Goal: Task Accomplishment & Management: Complete application form

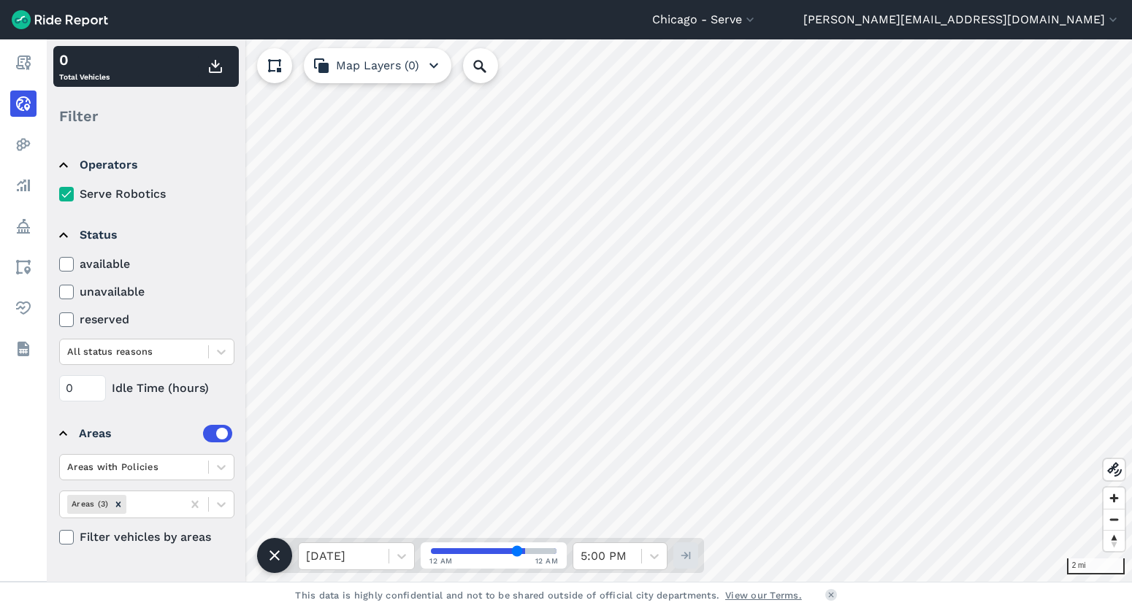
click at [874, 29] on header "Chicago - Serve All Service Areas [GEOGRAPHIC_DATA] - Serve [GEOGRAPHIC_DATA] -…" at bounding box center [566, 19] width 1132 height 39
click at [1004, 21] on button "[PERSON_NAME][EMAIL_ADDRESS][DOMAIN_NAME]" at bounding box center [961, 20] width 317 height 18
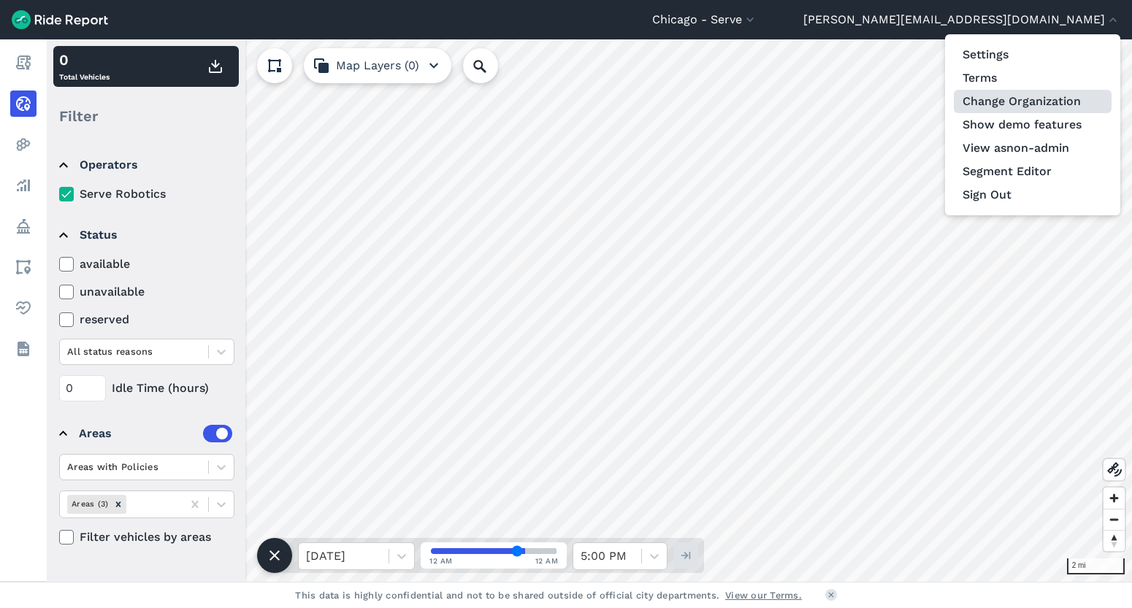
click at [1025, 104] on link "Change Organization" at bounding box center [1033, 101] width 158 height 23
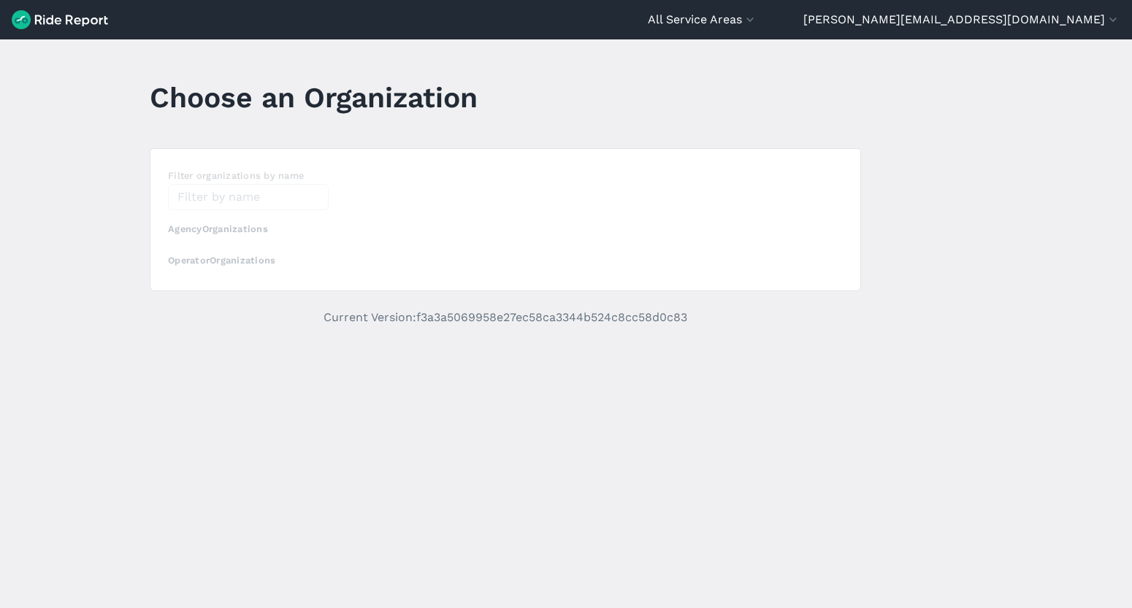
click at [213, 198] on div "loading" at bounding box center [505, 220] width 710 height 142
click at [213, 197] on div "loading" at bounding box center [505, 220] width 710 height 142
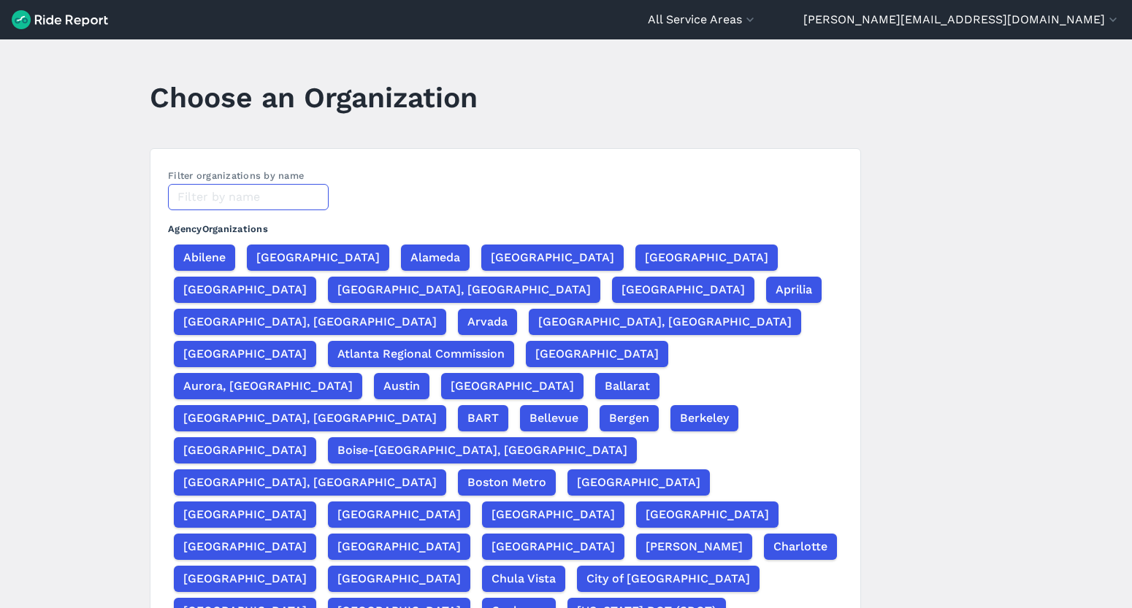
click at [213, 197] on input "text" at bounding box center [248, 197] width 161 height 26
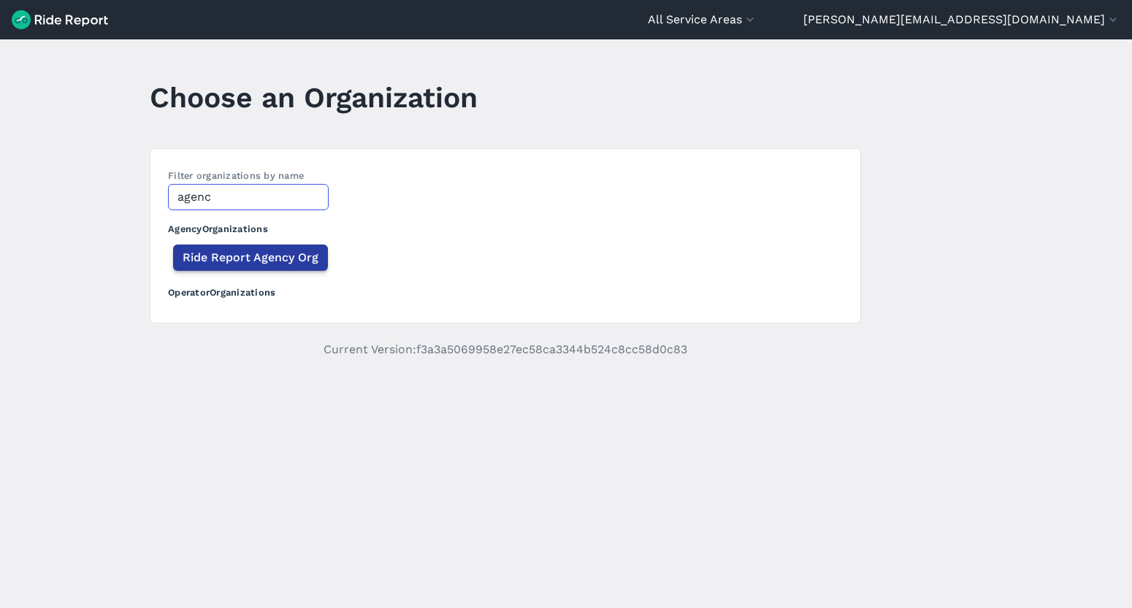
type input "agenc"
click at [212, 253] on span "Ride Report Agency Org" at bounding box center [251, 258] width 136 height 18
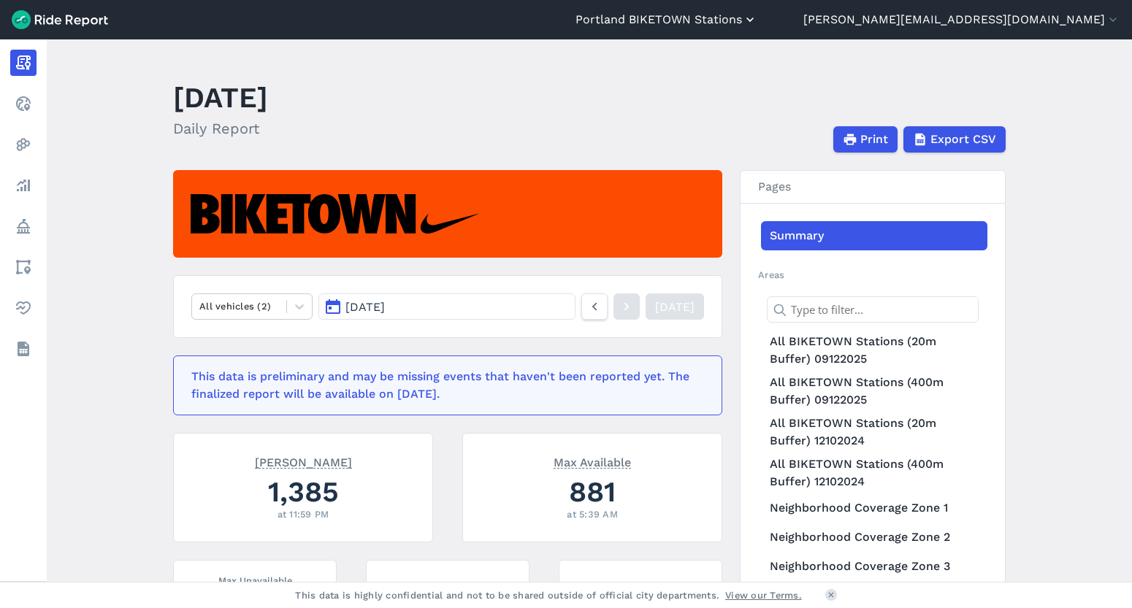
click at [757, 18] on button "Portland BIKETOWN Stations" at bounding box center [667, 20] width 182 height 18
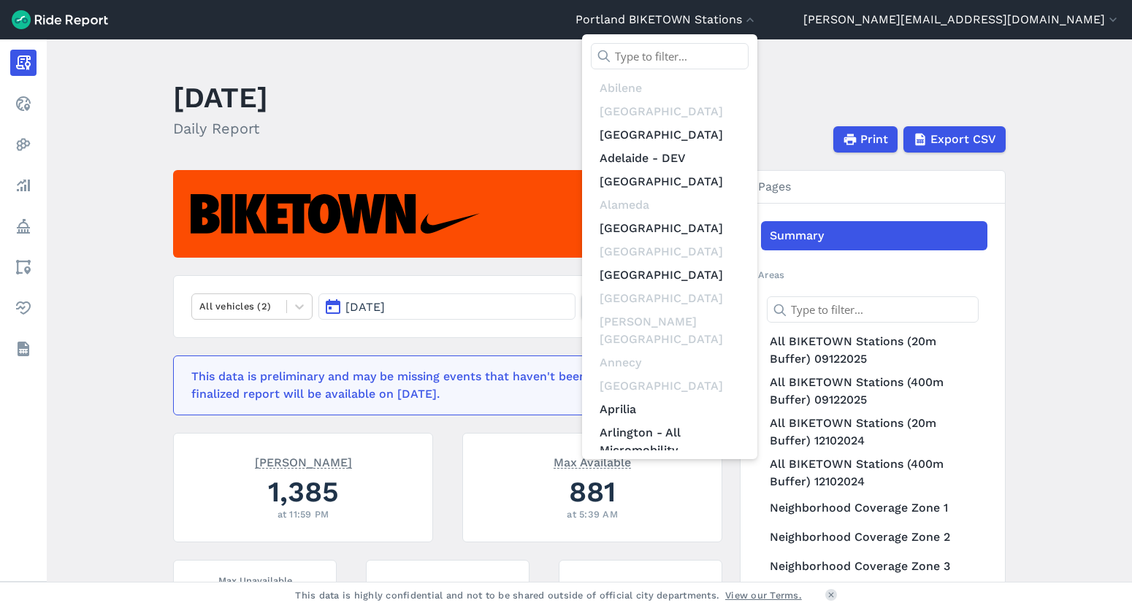
click at [749, 60] on input "text" at bounding box center [670, 56] width 158 height 26
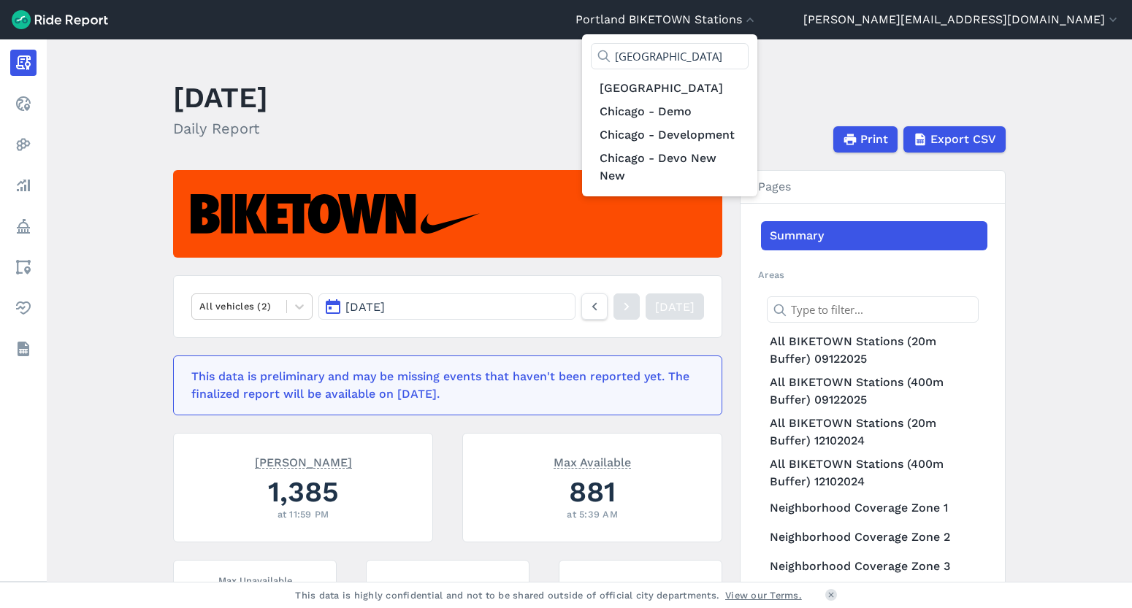
type input "[GEOGRAPHIC_DATA]"
click at [749, 83] on link "[GEOGRAPHIC_DATA]" at bounding box center [670, 88] width 158 height 23
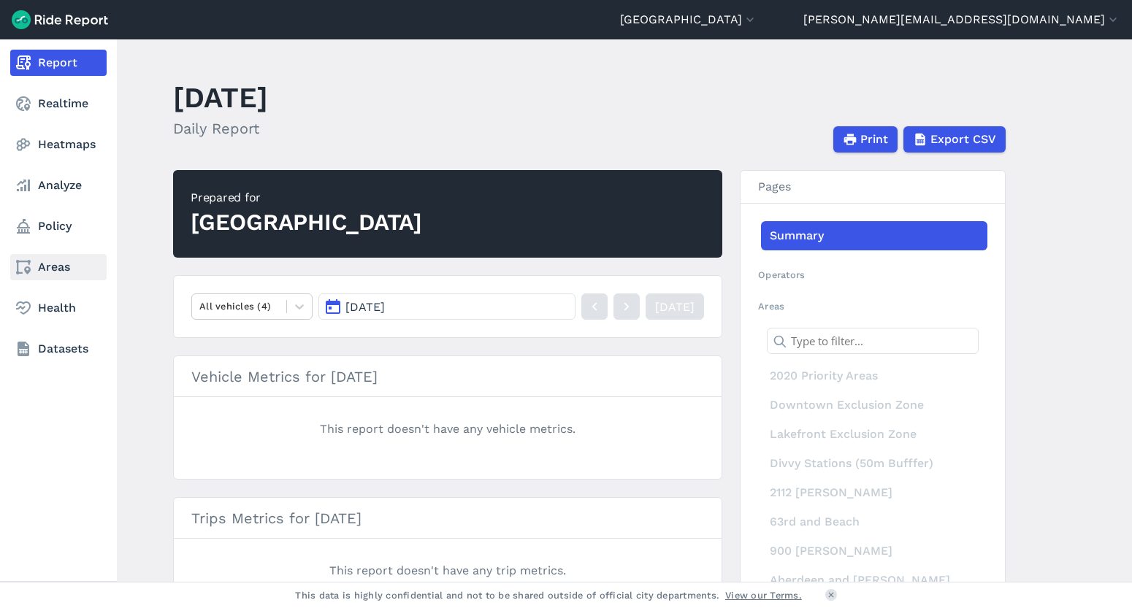
click at [55, 256] on link "Areas" at bounding box center [58, 267] width 96 height 26
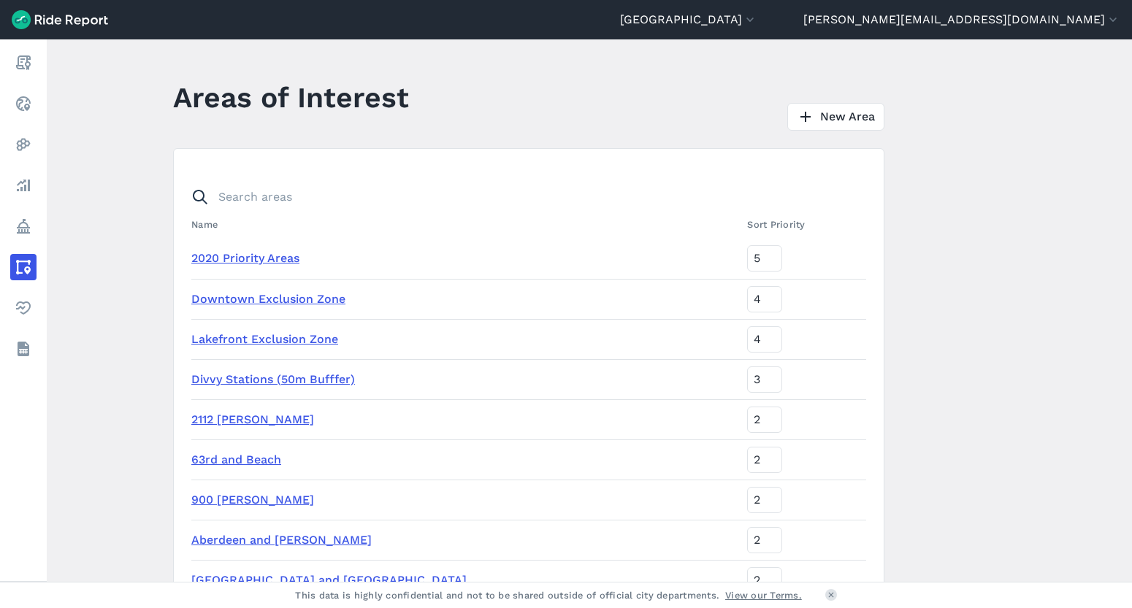
click at [283, 259] on link "2020 Priority Areas" at bounding box center [245, 258] width 108 height 14
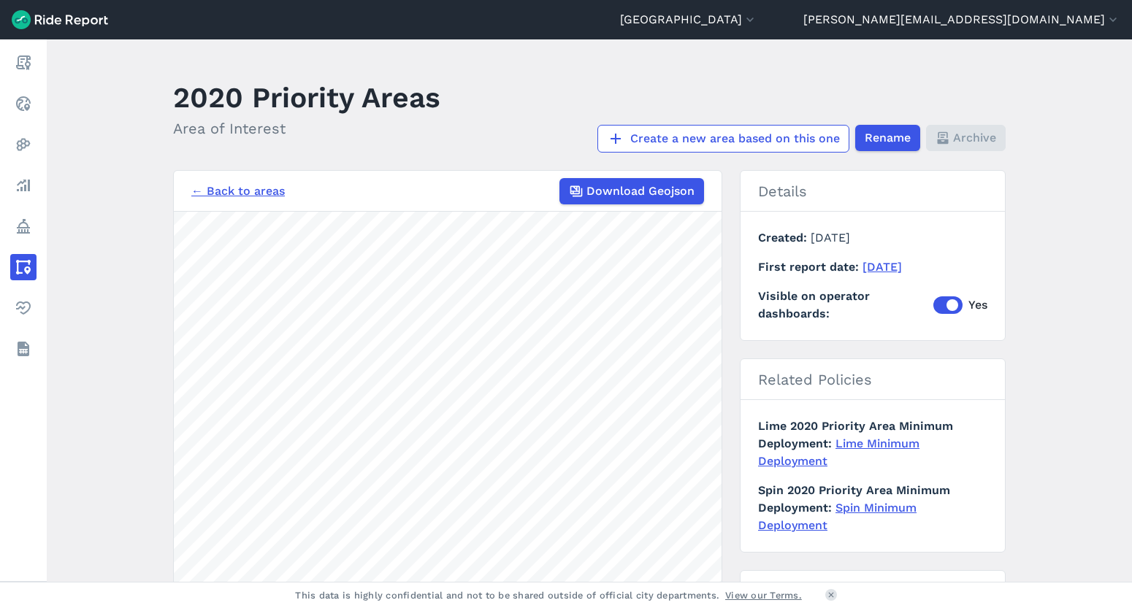
click at [245, 191] on link "← Back to areas" at bounding box center [237, 192] width 93 height 18
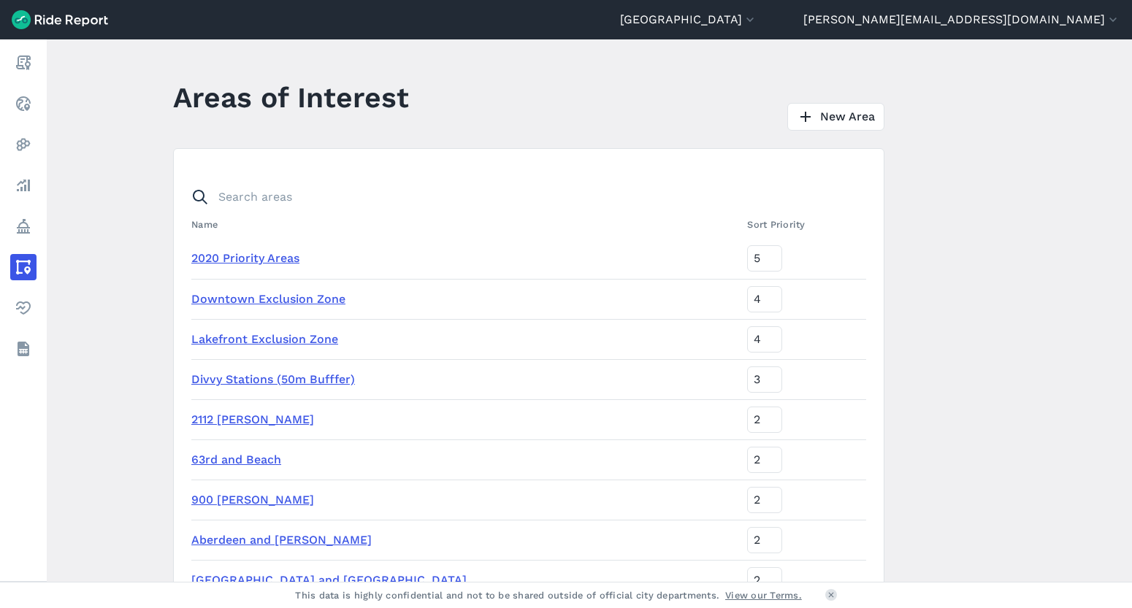
click at [286, 299] on link "Downtown Exclusion Zone" at bounding box center [268, 299] width 154 height 14
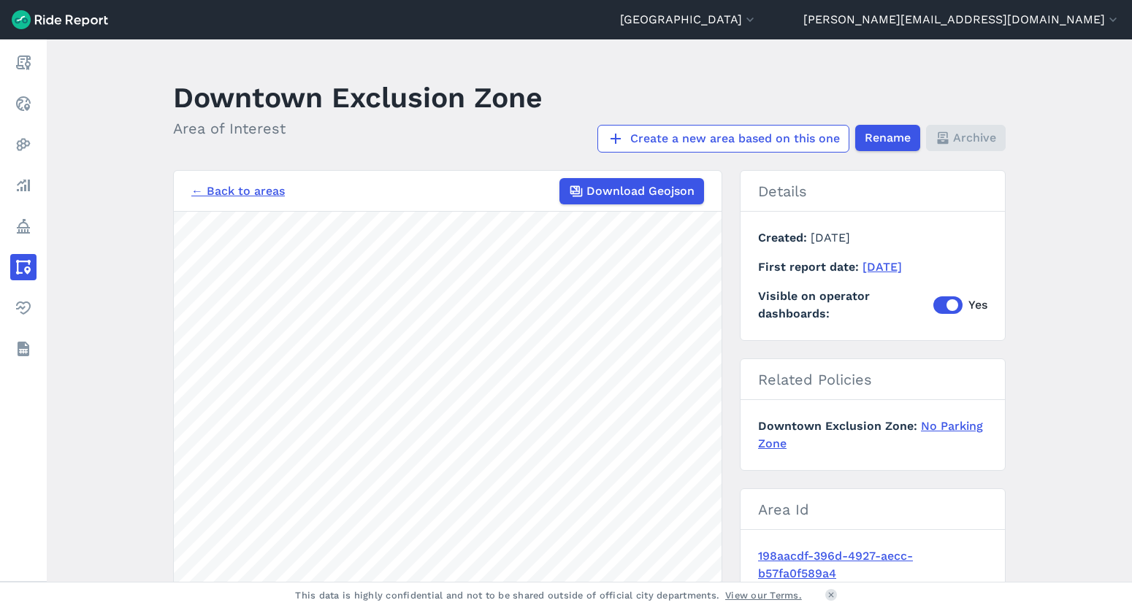
click at [255, 188] on link "← Back to areas" at bounding box center [237, 192] width 93 height 18
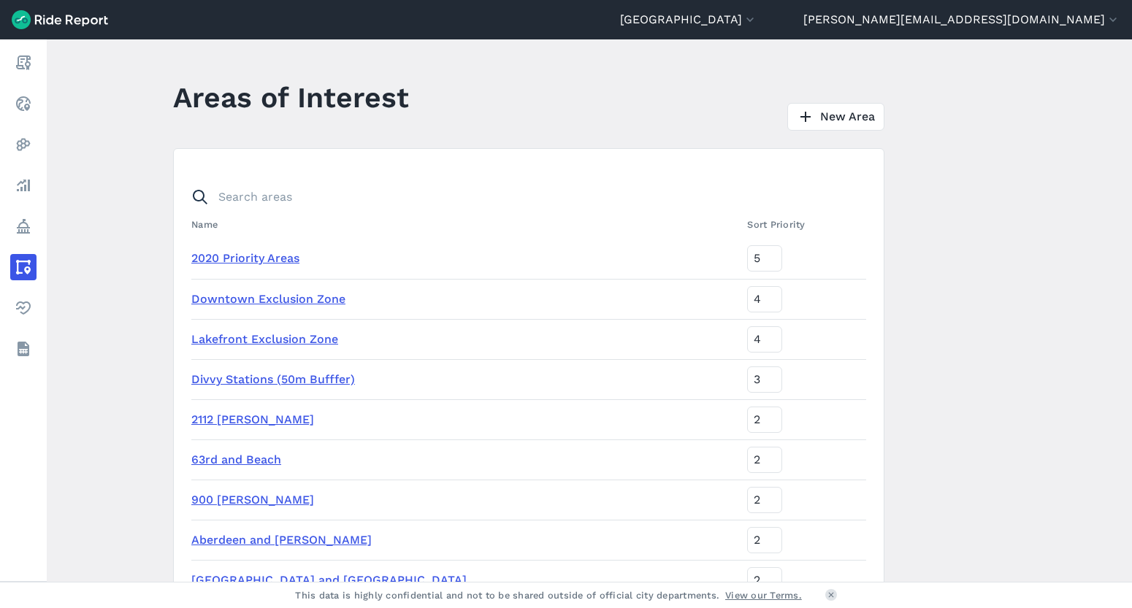
click at [290, 341] on link "Lakefront Exclusion Zone" at bounding box center [264, 339] width 147 height 14
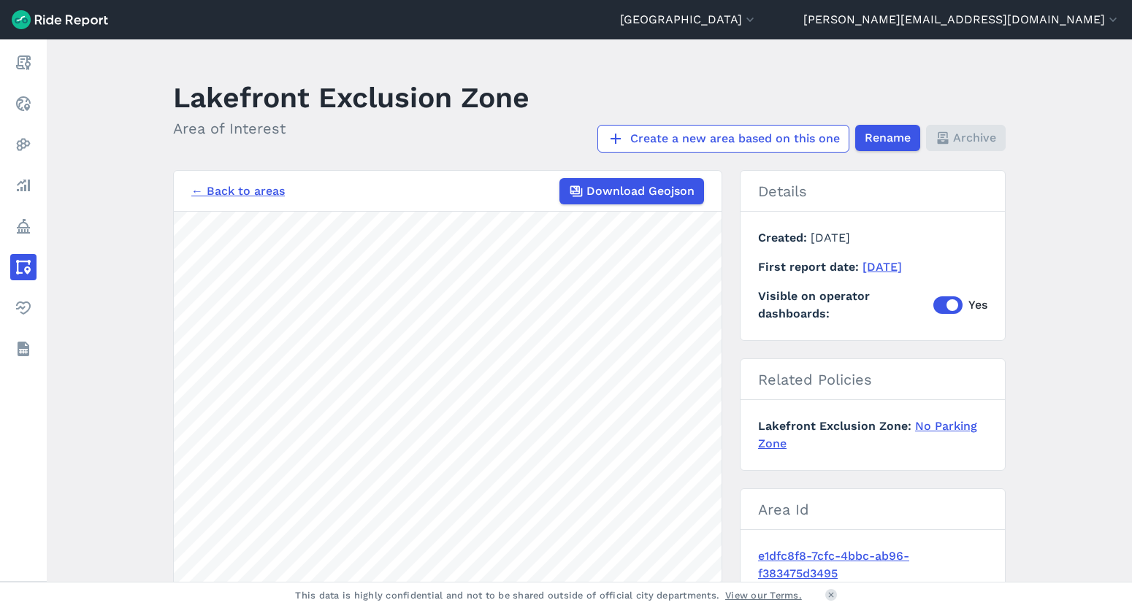
click at [243, 191] on link "← Back to areas" at bounding box center [237, 192] width 93 height 18
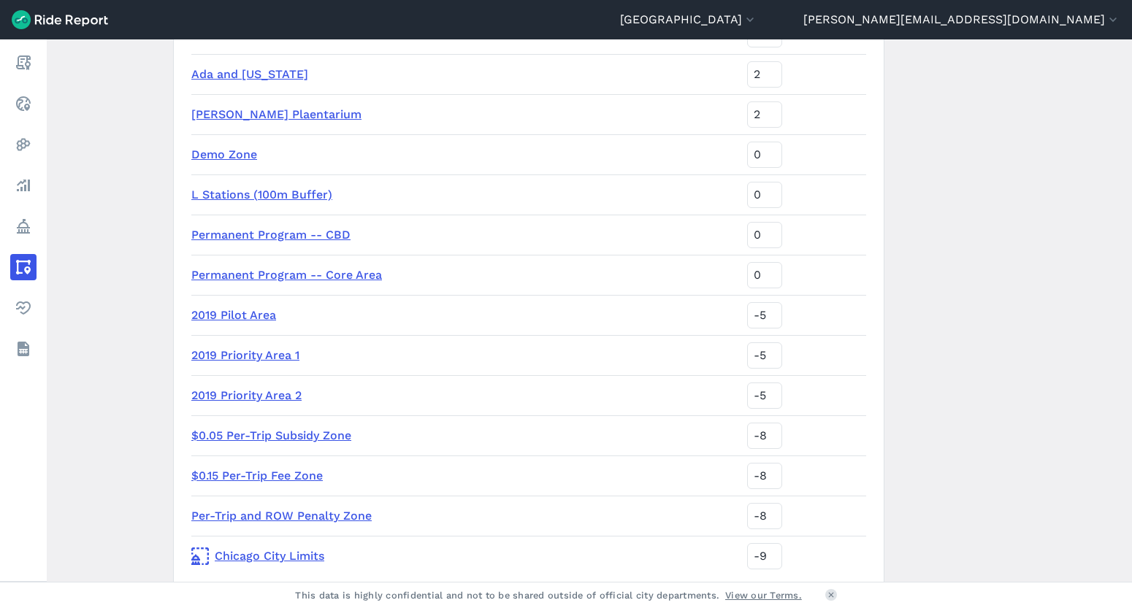
scroll to position [692, 0]
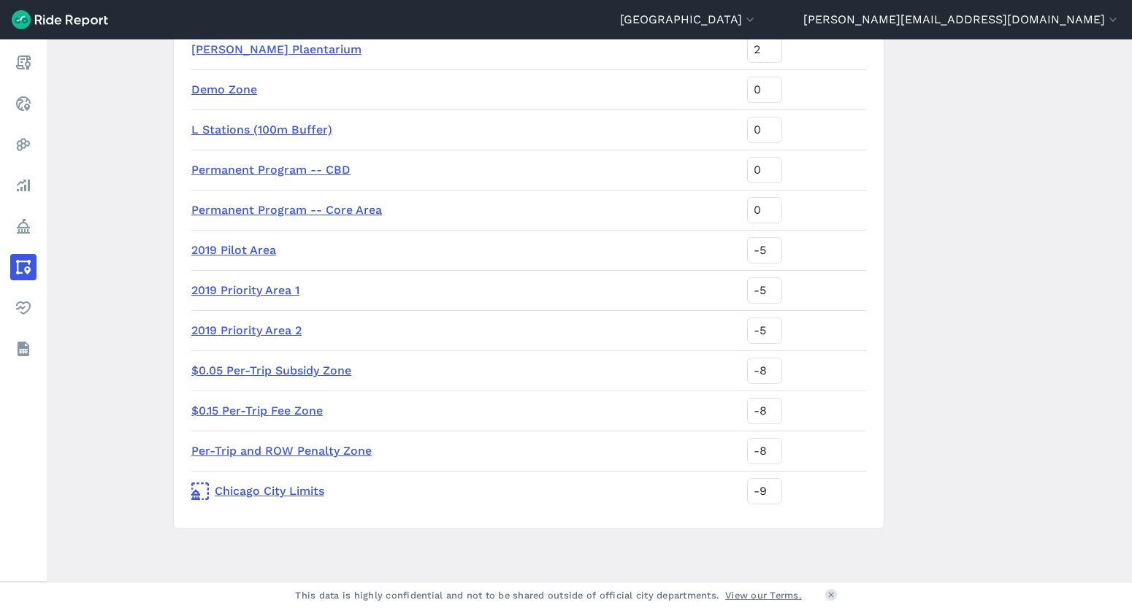
click at [274, 447] on link "Per-Trip and ROW Penalty Zone" at bounding box center [281, 451] width 180 height 14
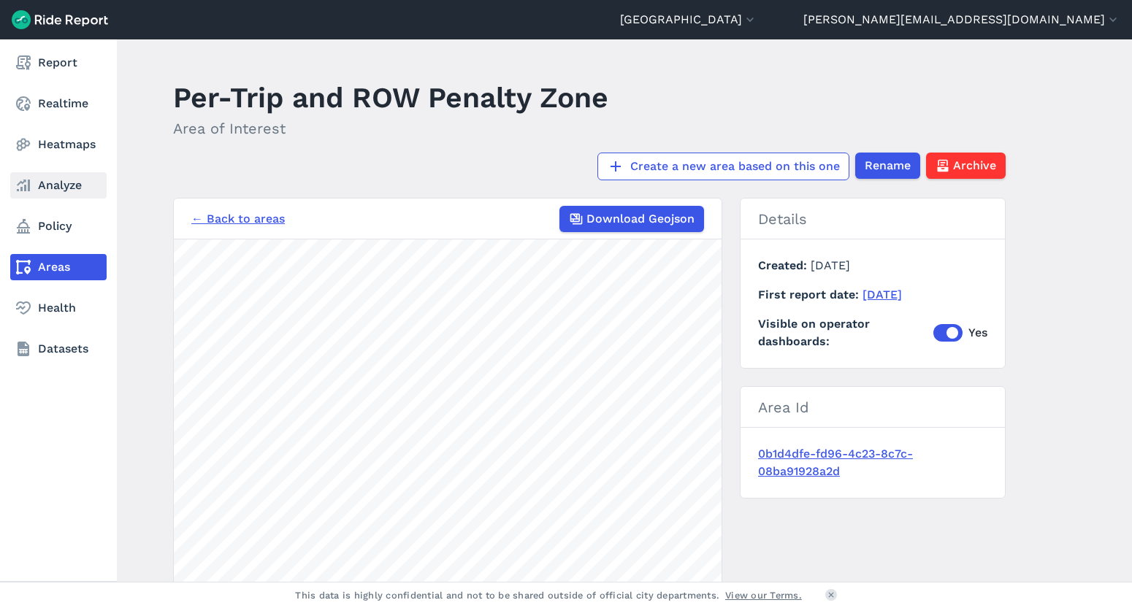
click at [49, 187] on link "Analyze" at bounding box center [58, 185] width 96 height 26
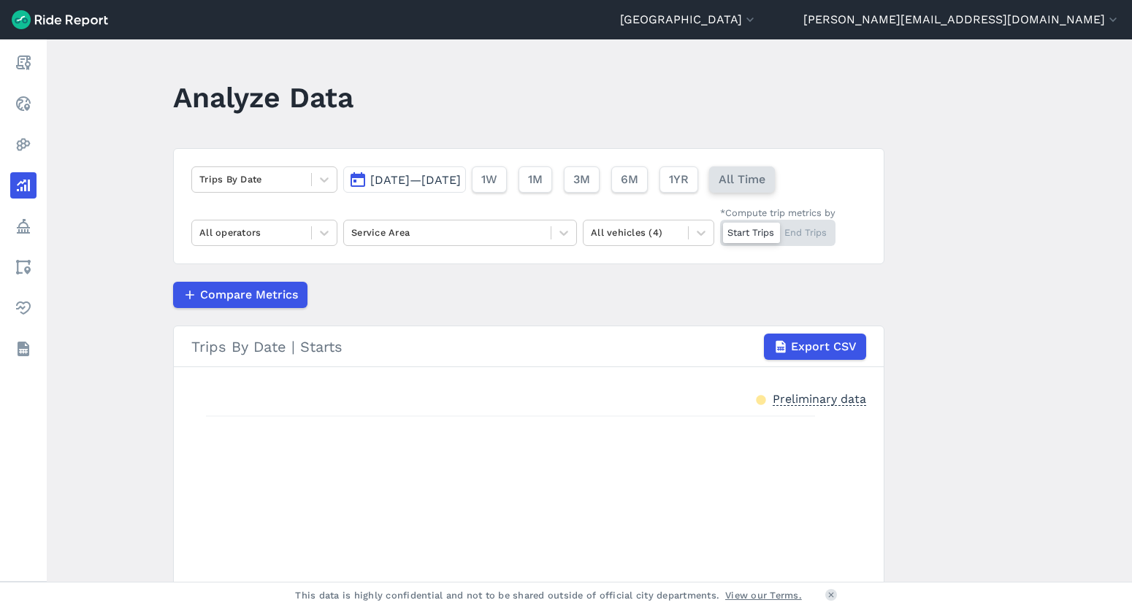
click at [765, 180] on span "All Time" at bounding box center [742, 180] width 47 height 18
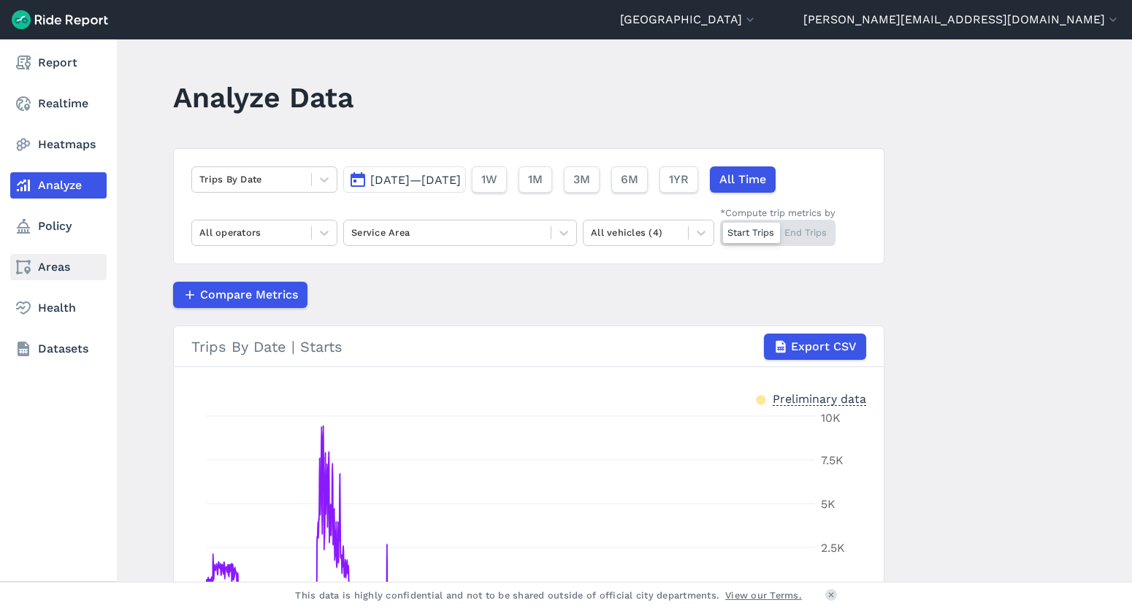
click at [39, 275] on link "Areas" at bounding box center [58, 267] width 96 height 26
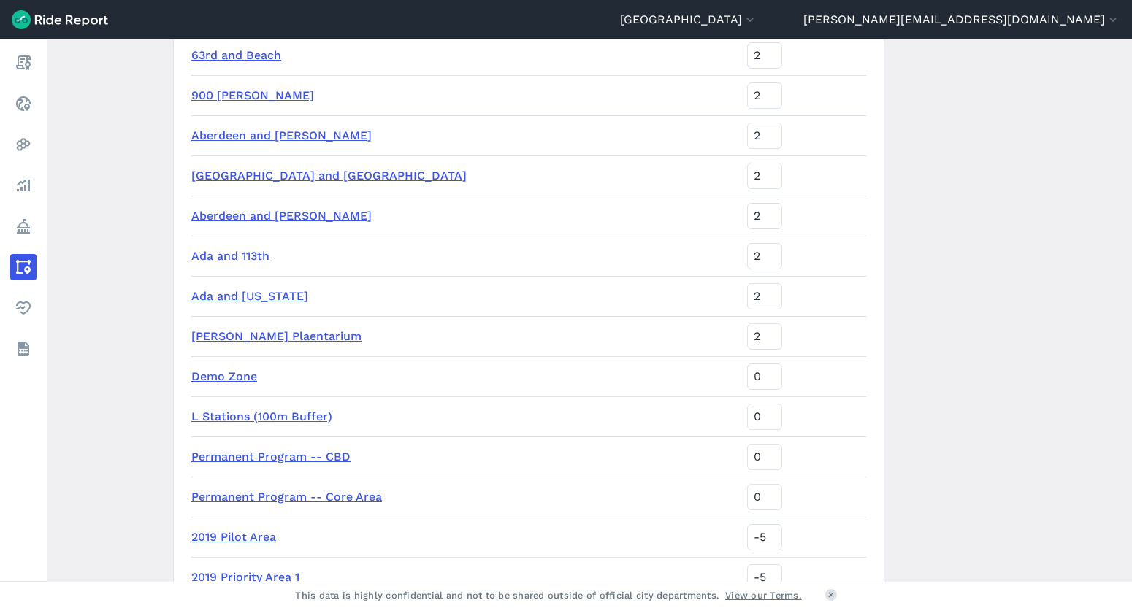
scroll to position [72, 0]
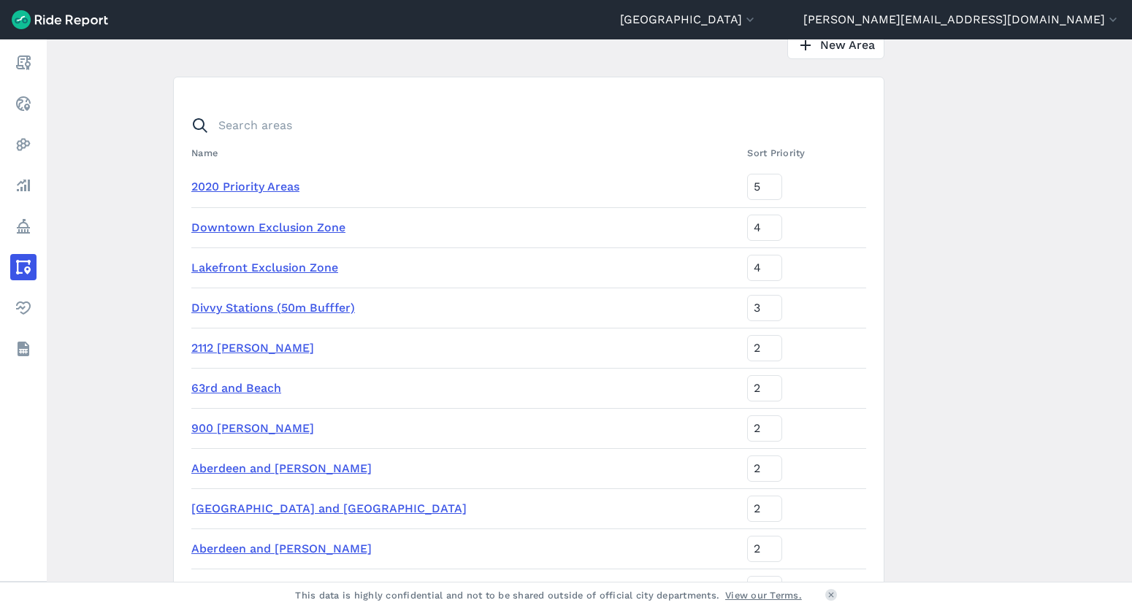
click at [244, 186] on link "2020 Priority Areas" at bounding box center [245, 187] width 108 height 14
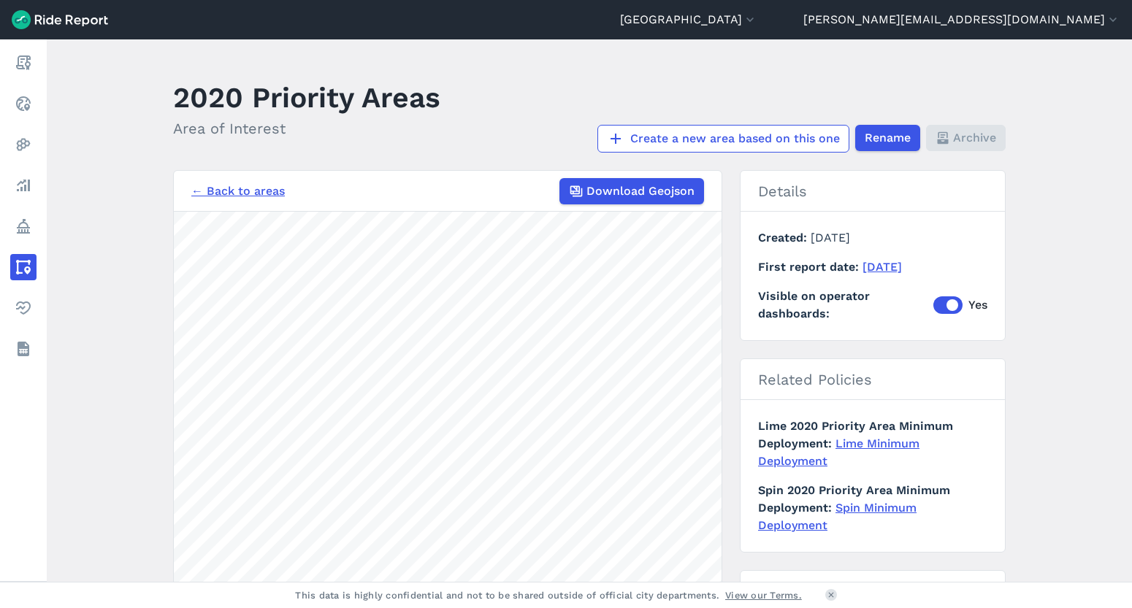
click at [249, 191] on link "← Back to areas" at bounding box center [237, 192] width 93 height 18
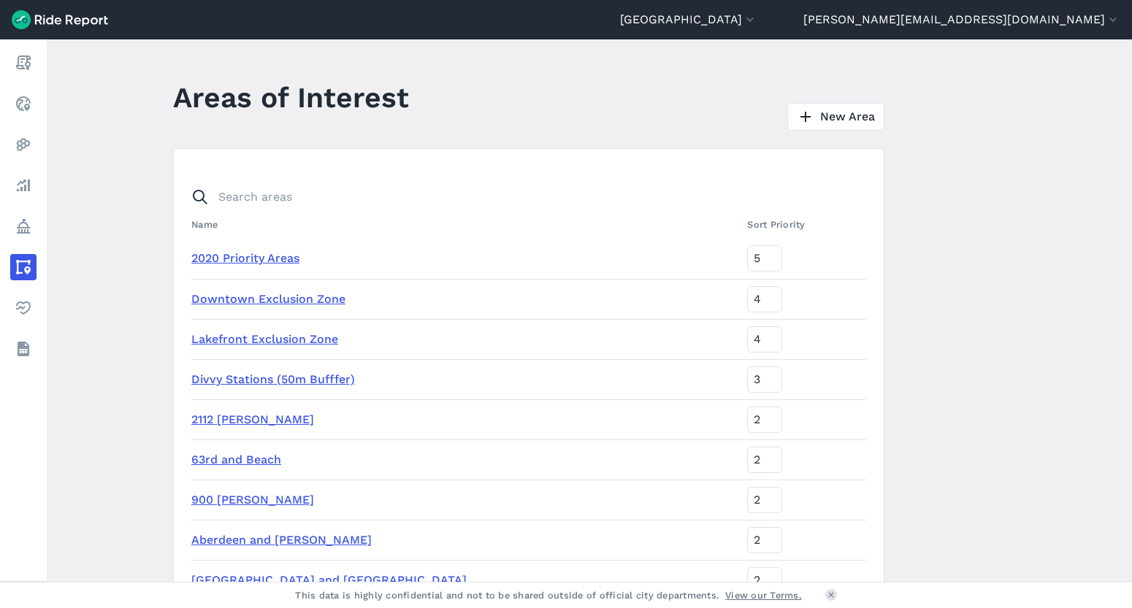
click at [272, 299] on link "Downtown Exclusion Zone" at bounding box center [268, 299] width 154 height 14
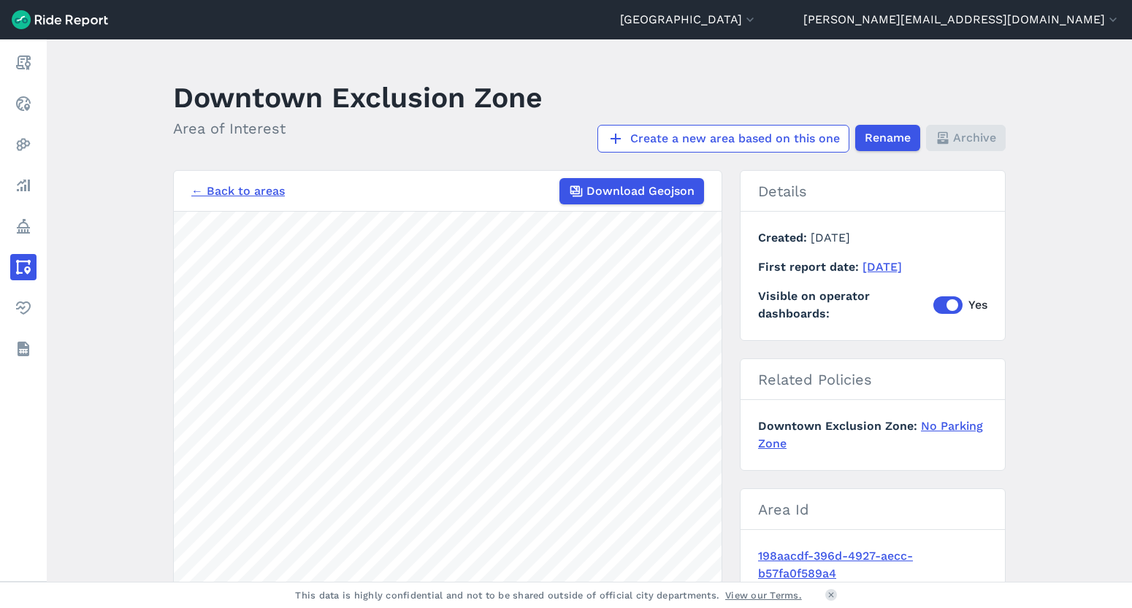
click at [244, 194] on link "← Back to areas" at bounding box center [237, 192] width 93 height 18
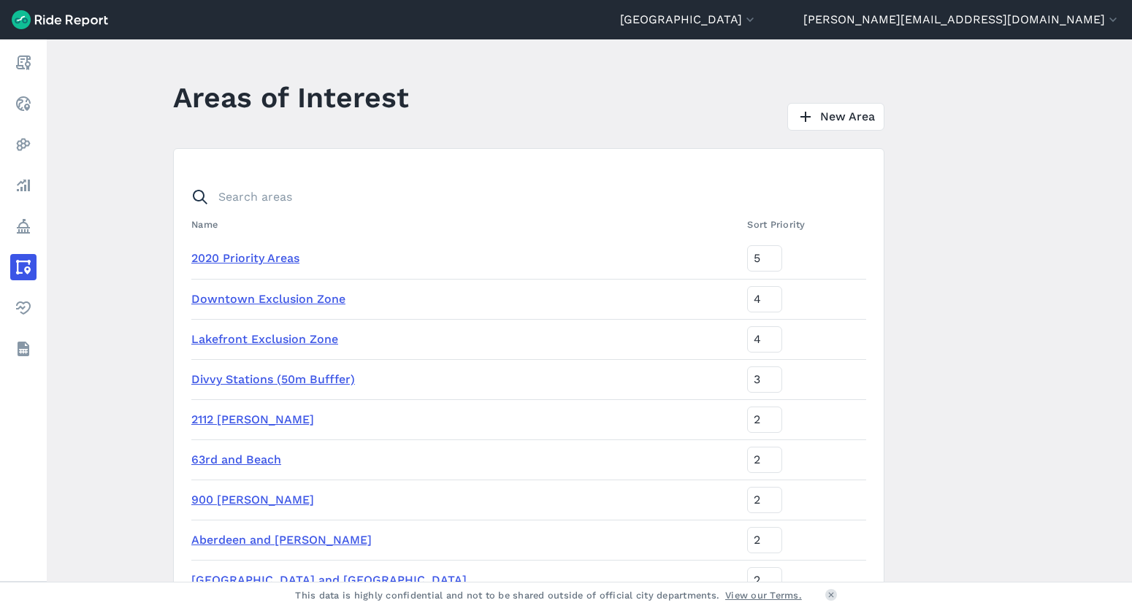
click at [264, 340] on link "Lakefront Exclusion Zone" at bounding box center [264, 339] width 147 height 14
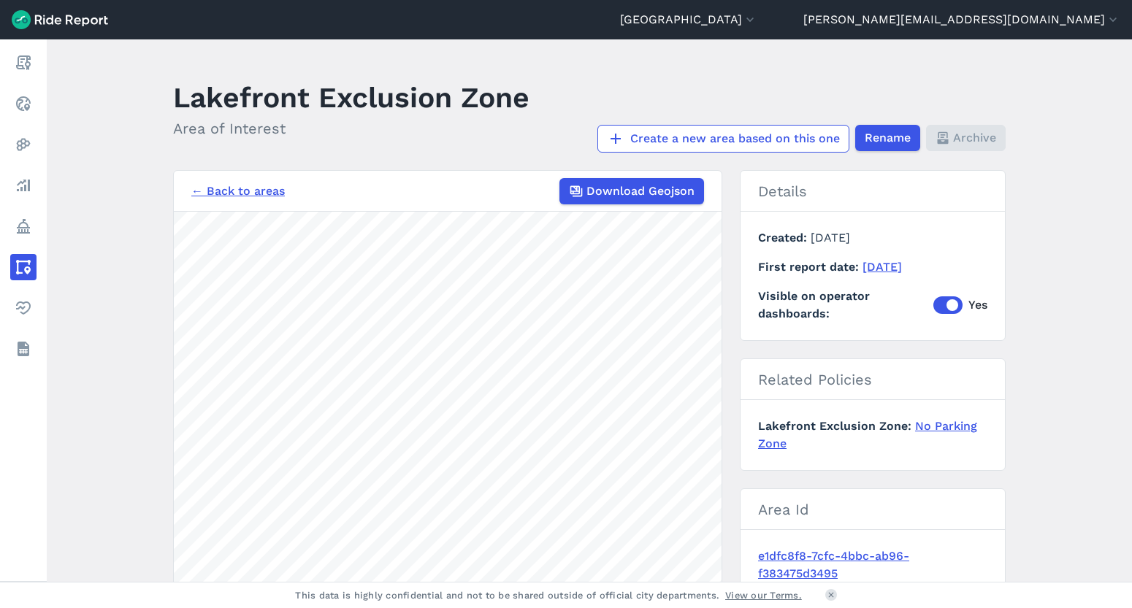
click at [239, 196] on link "← Back to areas" at bounding box center [237, 192] width 93 height 18
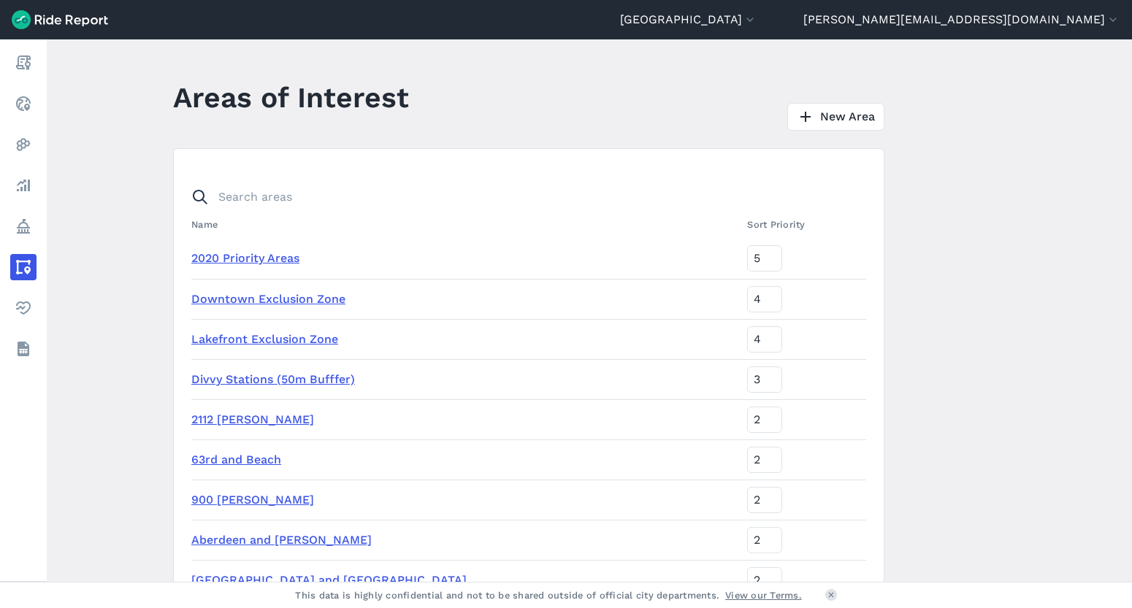
click at [227, 378] on link "Divvy Stations (50m Bufffer)" at bounding box center [273, 379] width 164 height 14
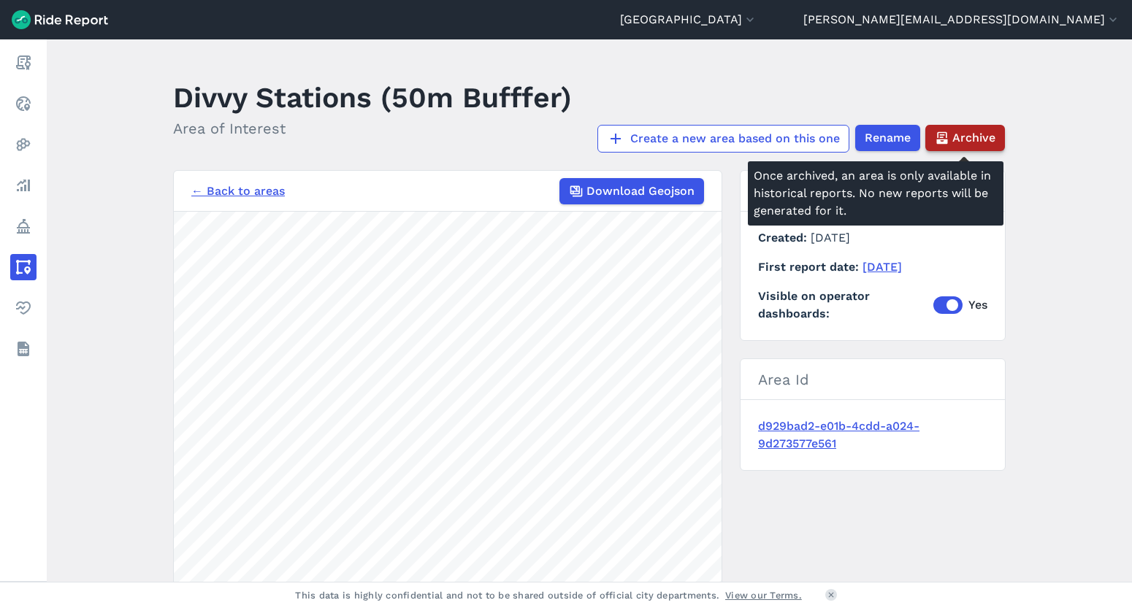
click at [960, 138] on span "Archive" at bounding box center [973, 138] width 43 height 18
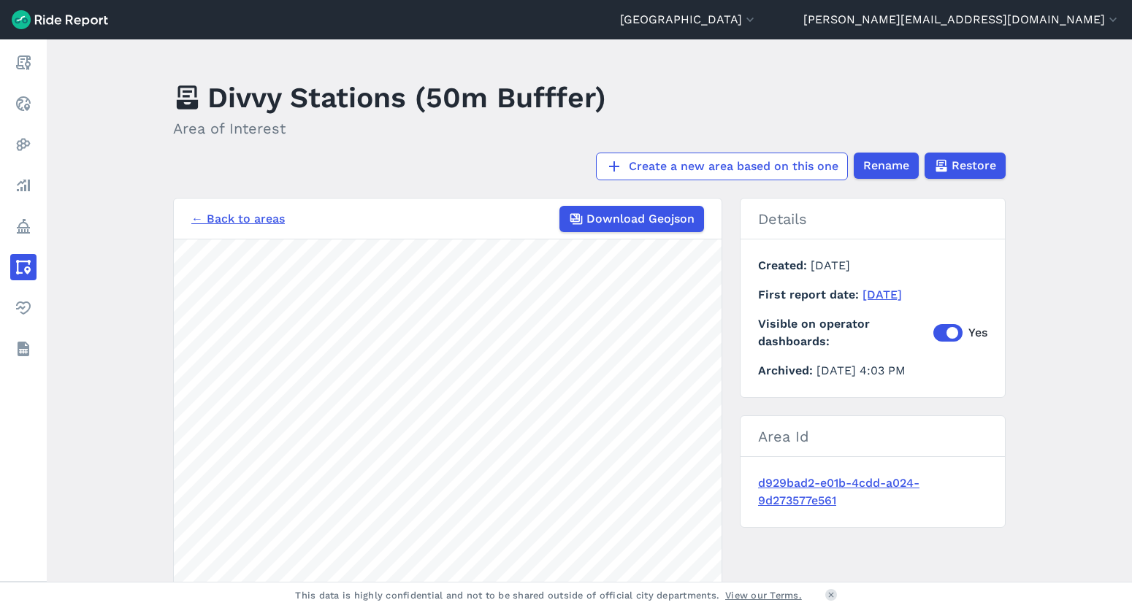
click at [232, 221] on link "← Back to areas" at bounding box center [237, 219] width 93 height 18
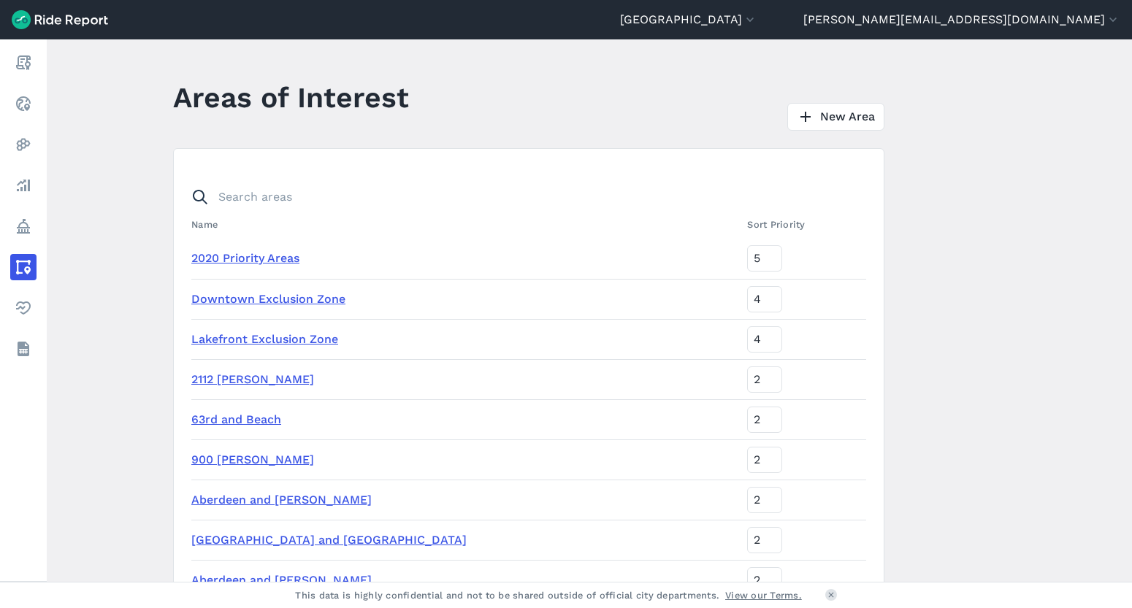
click at [218, 376] on link "2112 [PERSON_NAME]" at bounding box center [252, 379] width 123 height 14
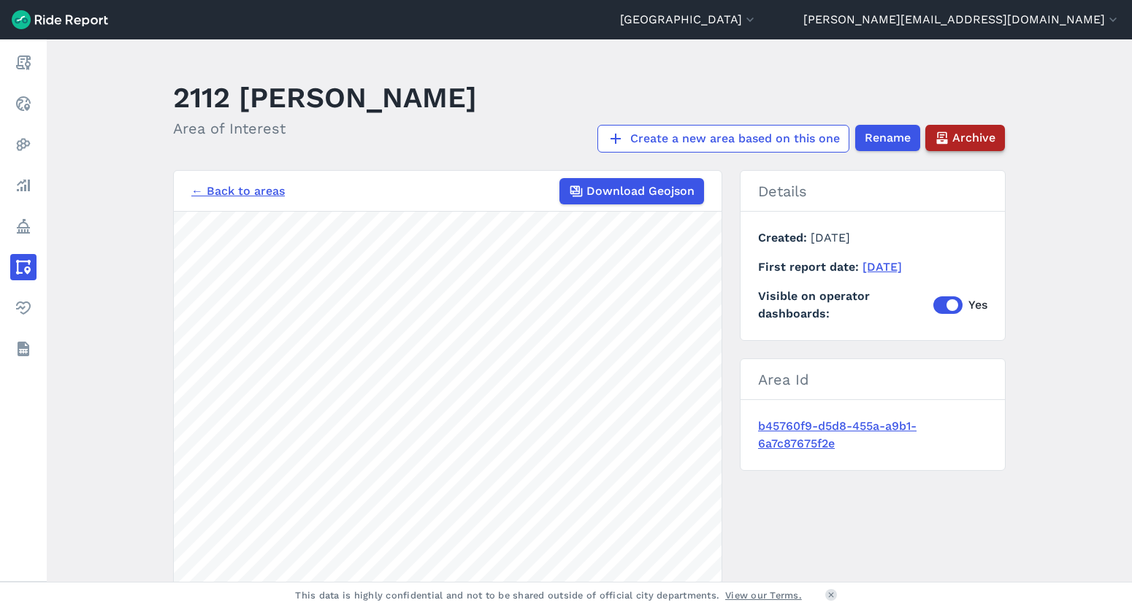
click at [941, 137] on use "button" at bounding box center [942, 138] width 11 height 12
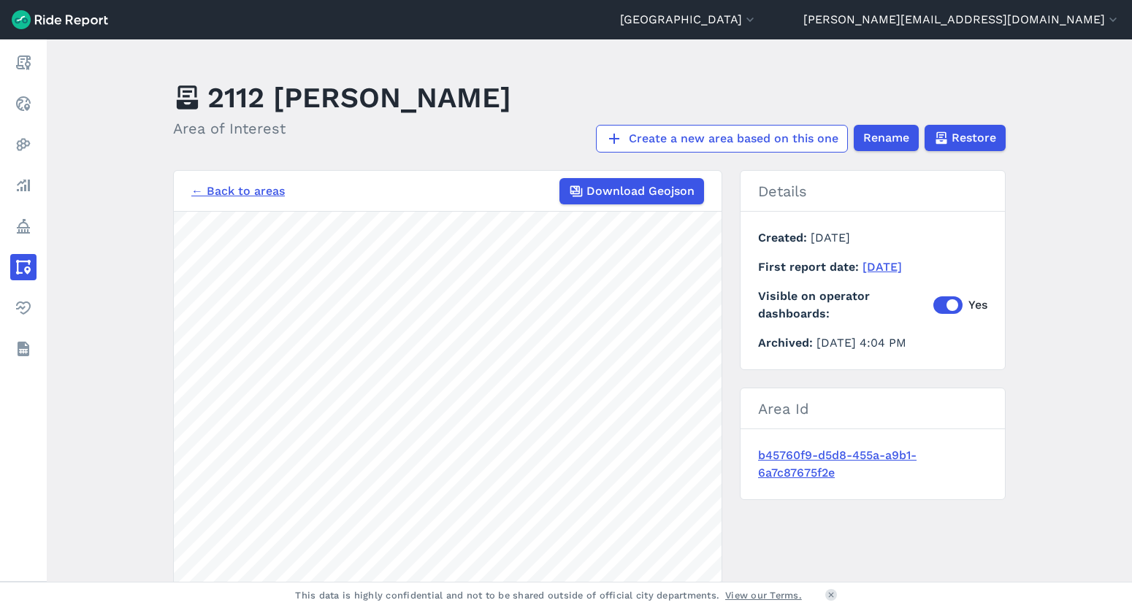
click at [216, 188] on link "← Back to areas" at bounding box center [237, 192] width 93 height 18
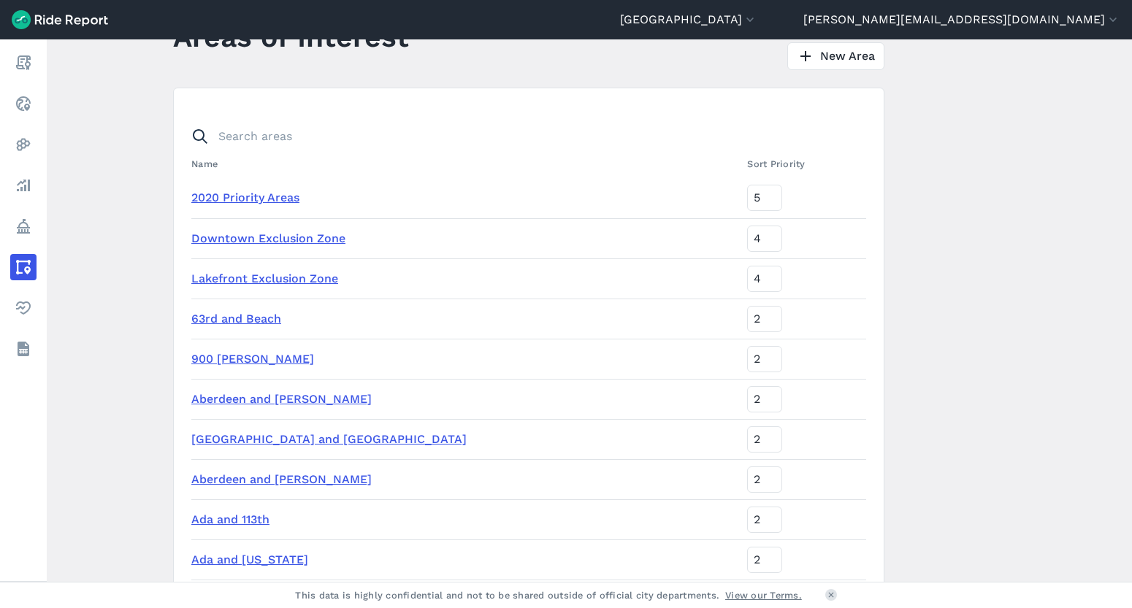
scroll to position [54, 0]
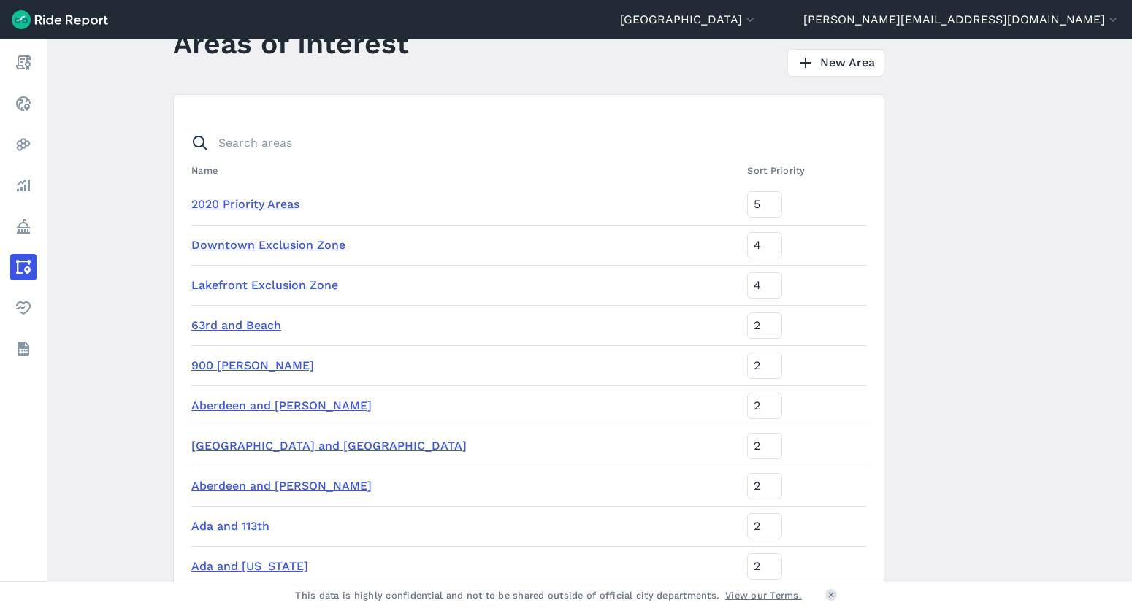
click at [150, 81] on main "Areas of Interest New Area Name Sort Priority 2020 Priority Areas 5 Downtown Ex…" at bounding box center [589, 310] width 1085 height 543
click at [757, 18] on button "[GEOGRAPHIC_DATA]" at bounding box center [688, 20] width 137 height 18
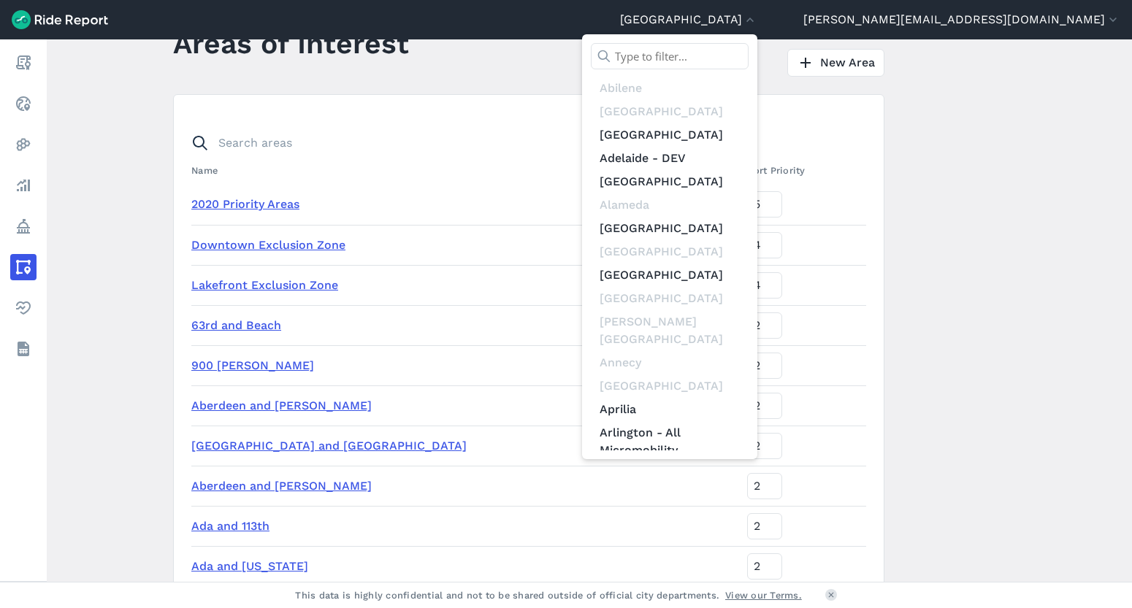
click at [749, 54] on input "text" at bounding box center [670, 56] width 158 height 26
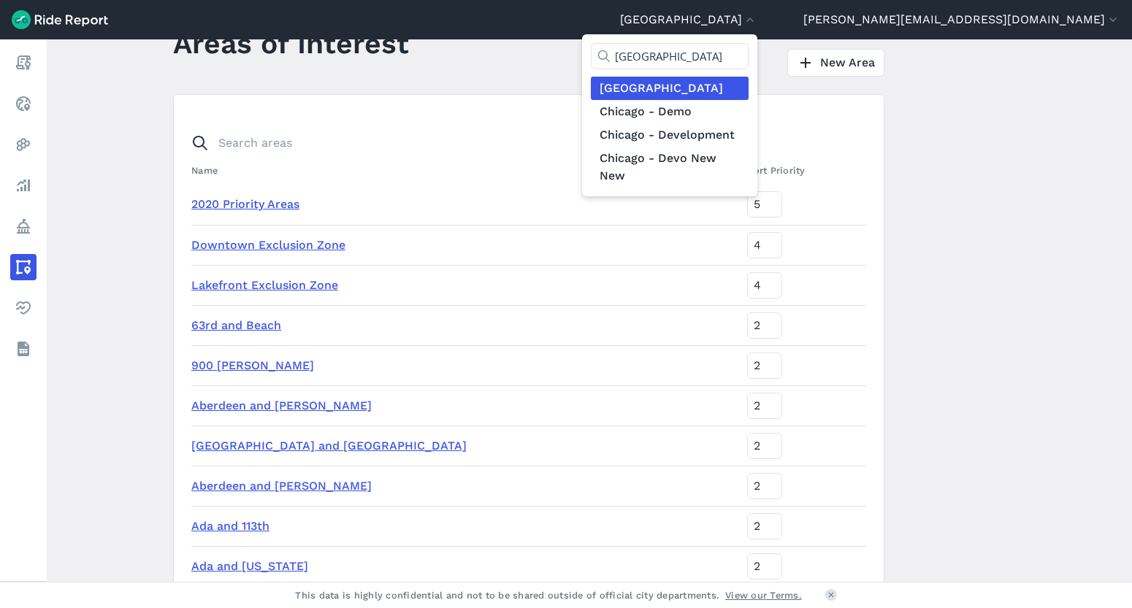
type input "[GEOGRAPHIC_DATA]"
click at [749, 91] on link "[GEOGRAPHIC_DATA]" at bounding box center [670, 88] width 158 height 23
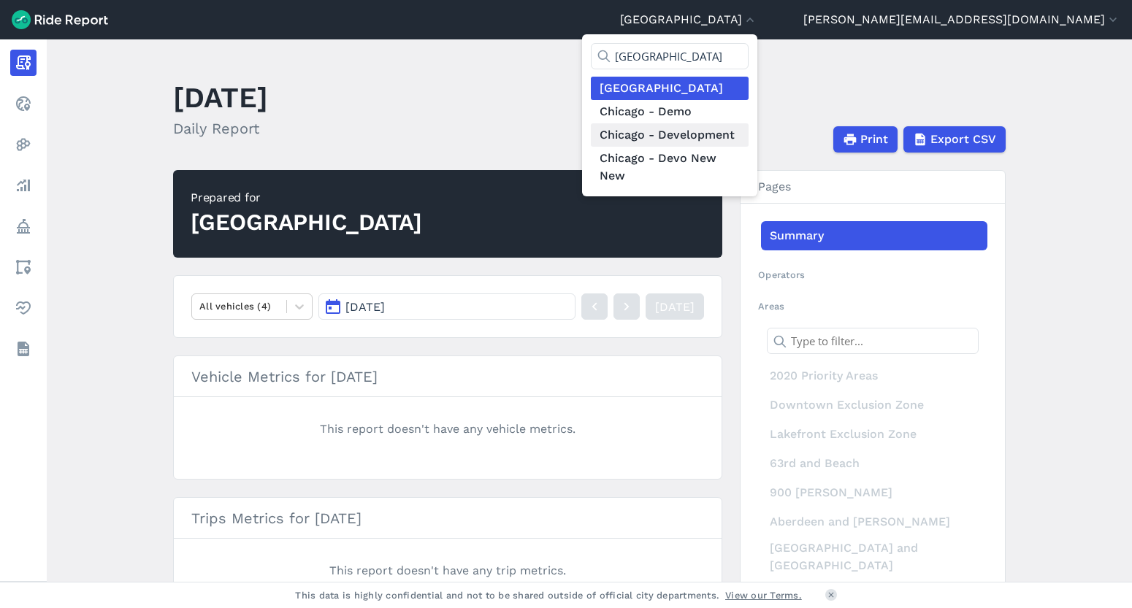
click at [749, 130] on link "Chicago - Development" at bounding box center [670, 134] width 158 height 23
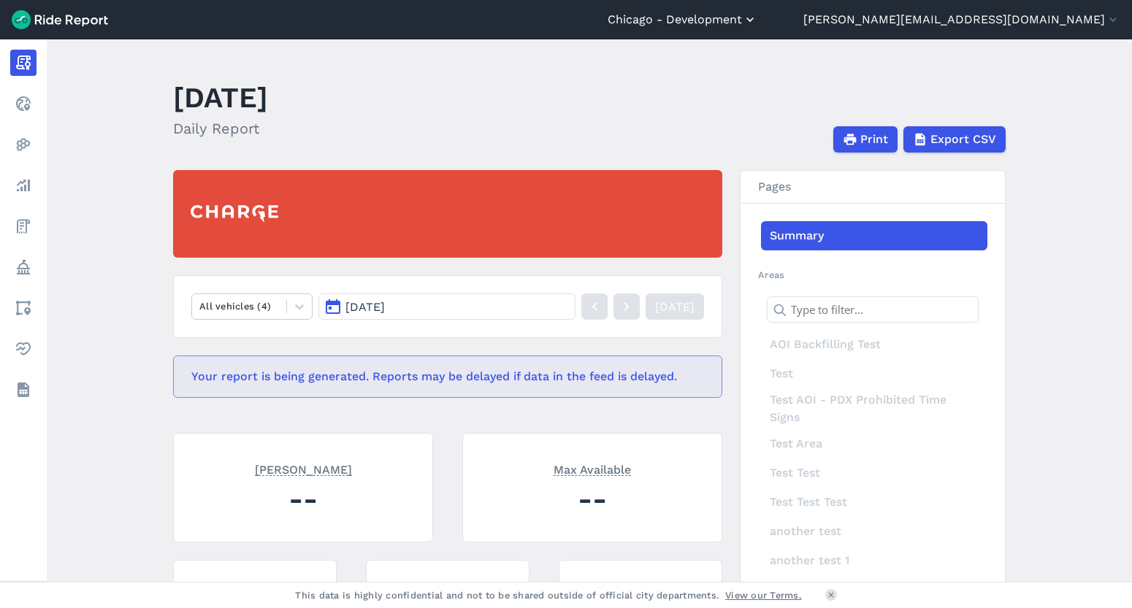
click at [757, 19] on button "Chicago - Development" at bounding box center [683, 20] width 150 height 18
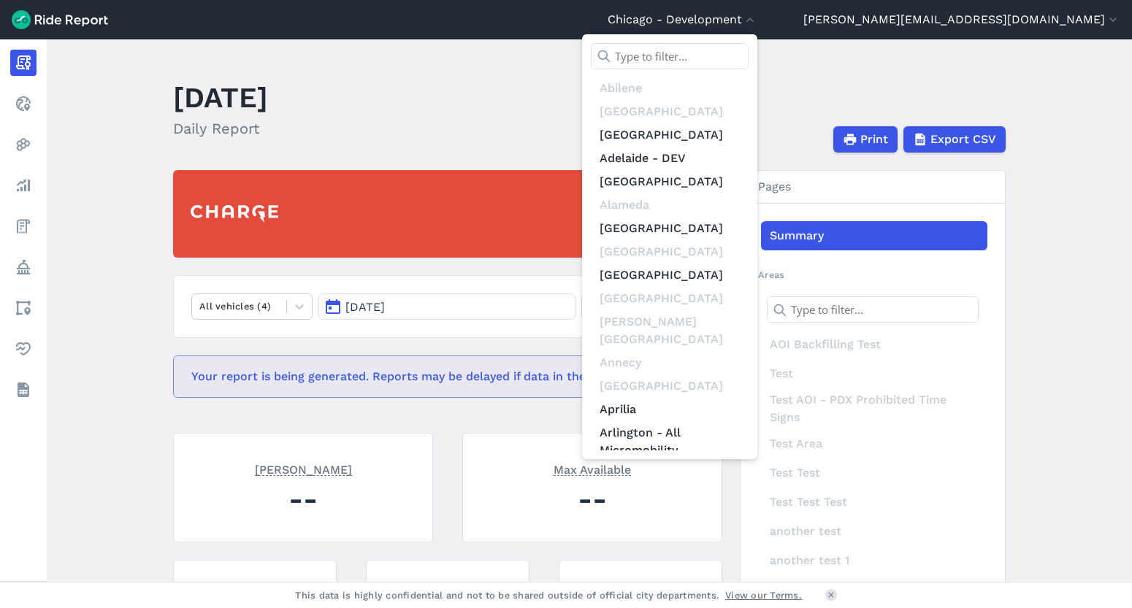
click at [749, 47] on input "text" at bounding box center [670, 56] width 158 height 26
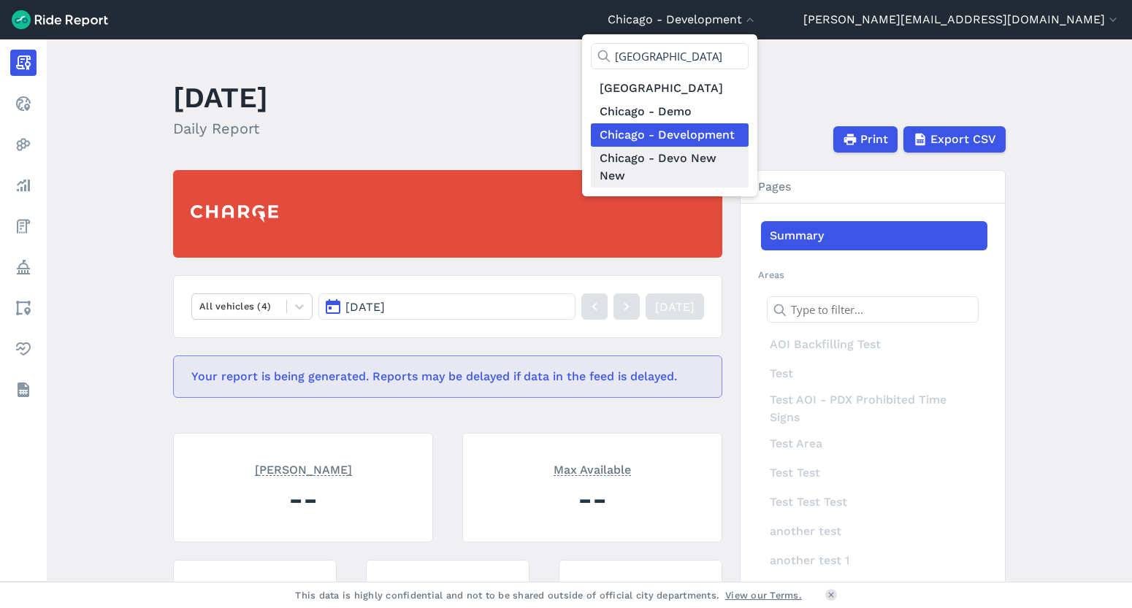
type input "[GEOGRAPHIC_DATA]"
click at [749, 153] on link "Chicago - Devo New New" at bounding box center [670, 167] width 158 height 41
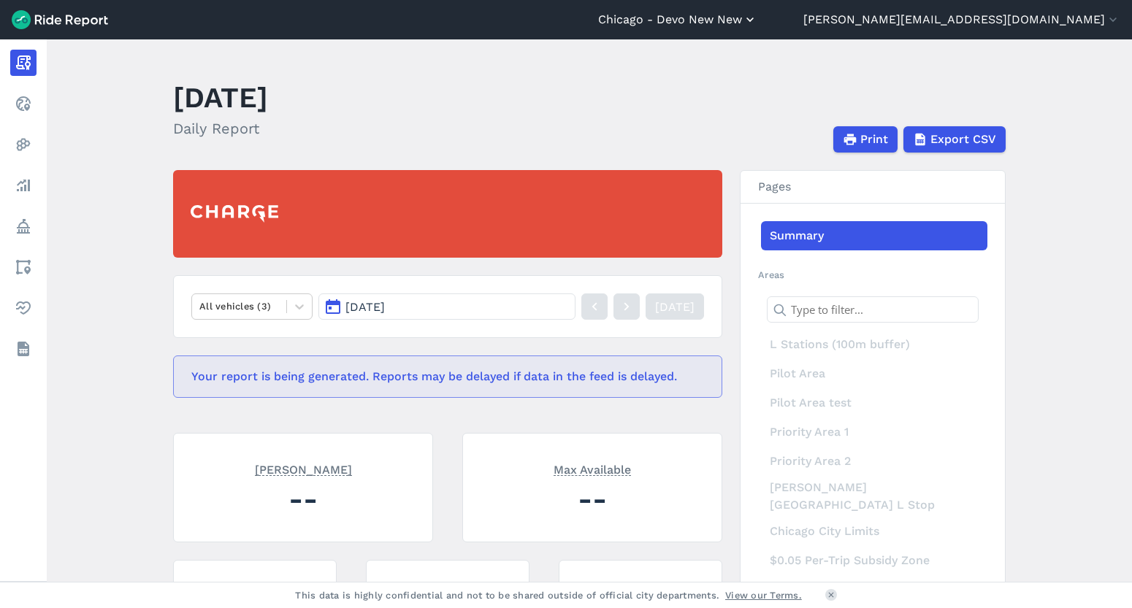
click at [757, 12] on button "Chicago - Devo New New" at bounding box center [677, 20] width 159 height 18
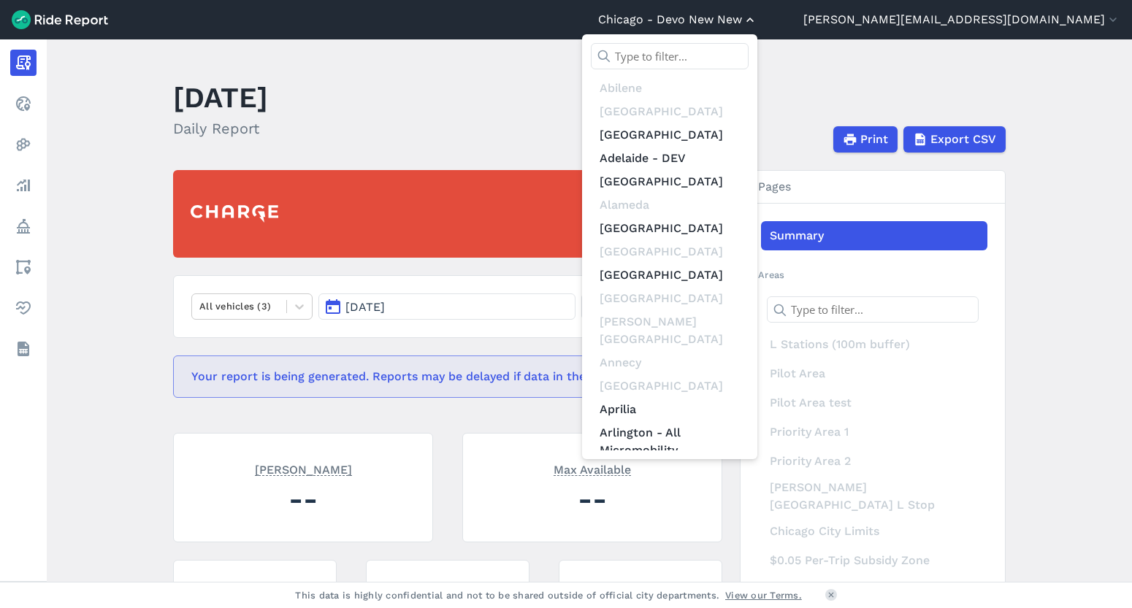
click at [871, 12] on div at bounding box center [566, 304] width 1132 height 608
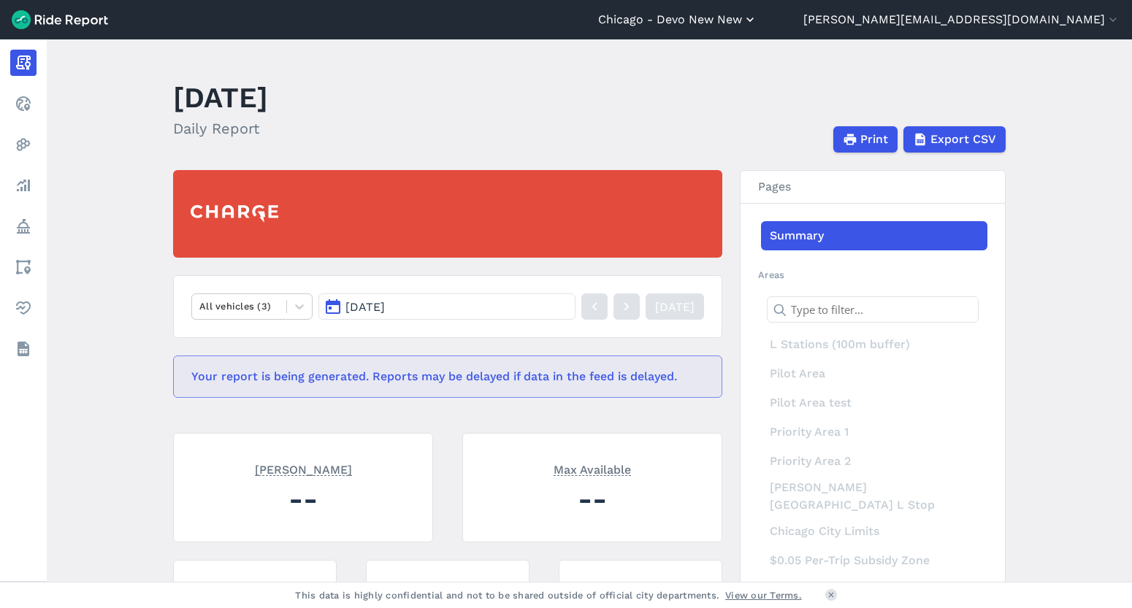
click at [757, 18] on button "Chicago - Devo New New" at bounding box center [677, 20] width 159 height 18
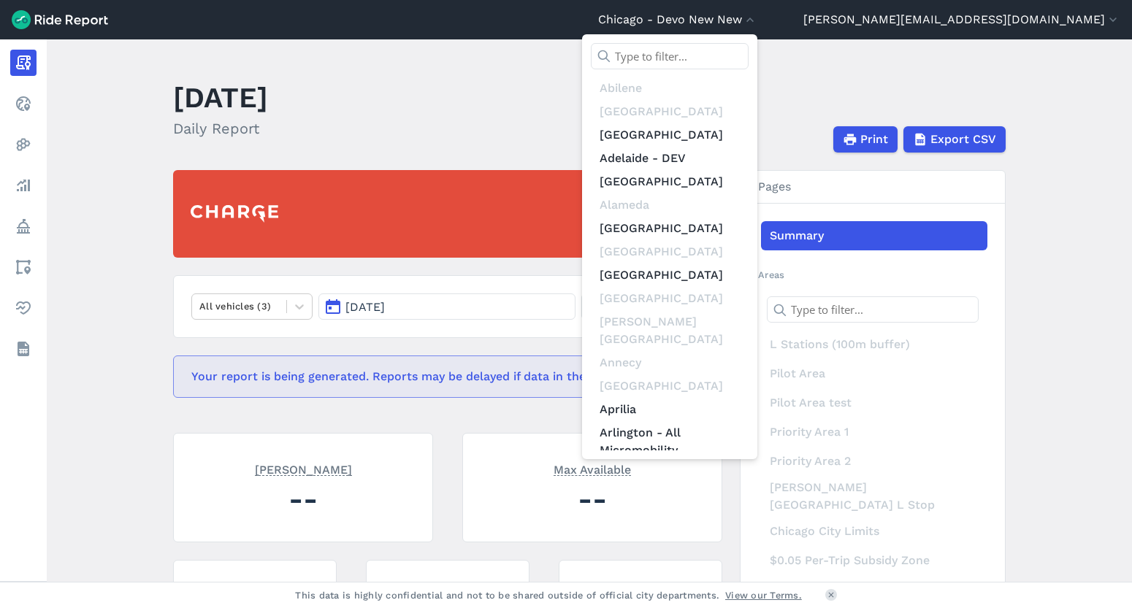
drag, startPoint x: 522, startPoint y: 83, endPoint x: 549, endPoint y: 103, distance: 33.5
click at [523, 84] on div at bounding box center [566, 304] width 1132 height 608
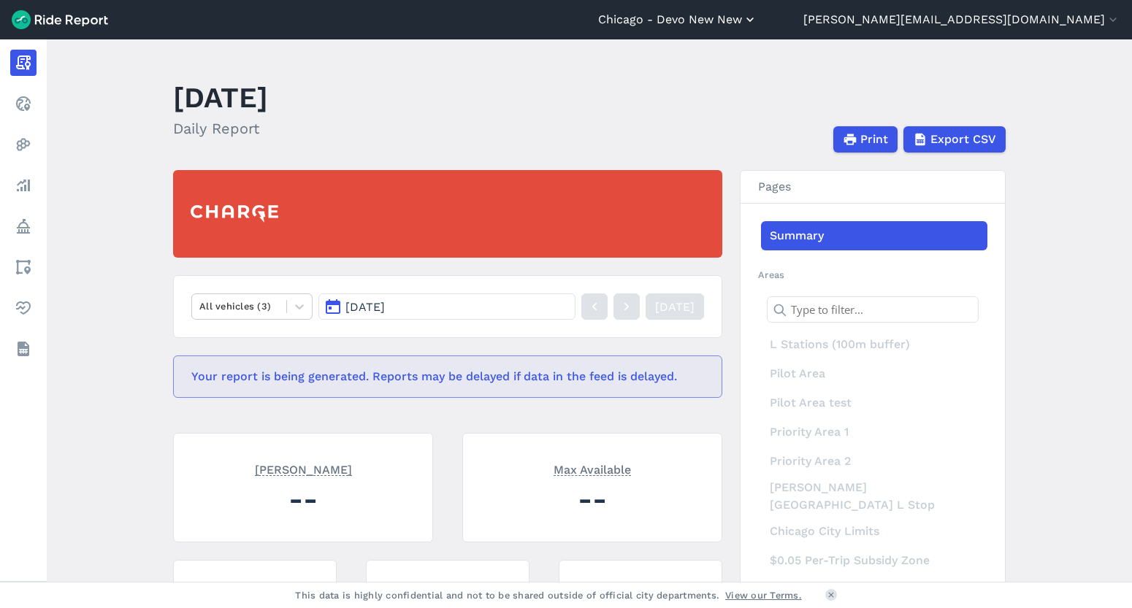
click at [757, 20] on button "Chicago - Devo New New" at bounding box center [677, 20] width 159 height 18
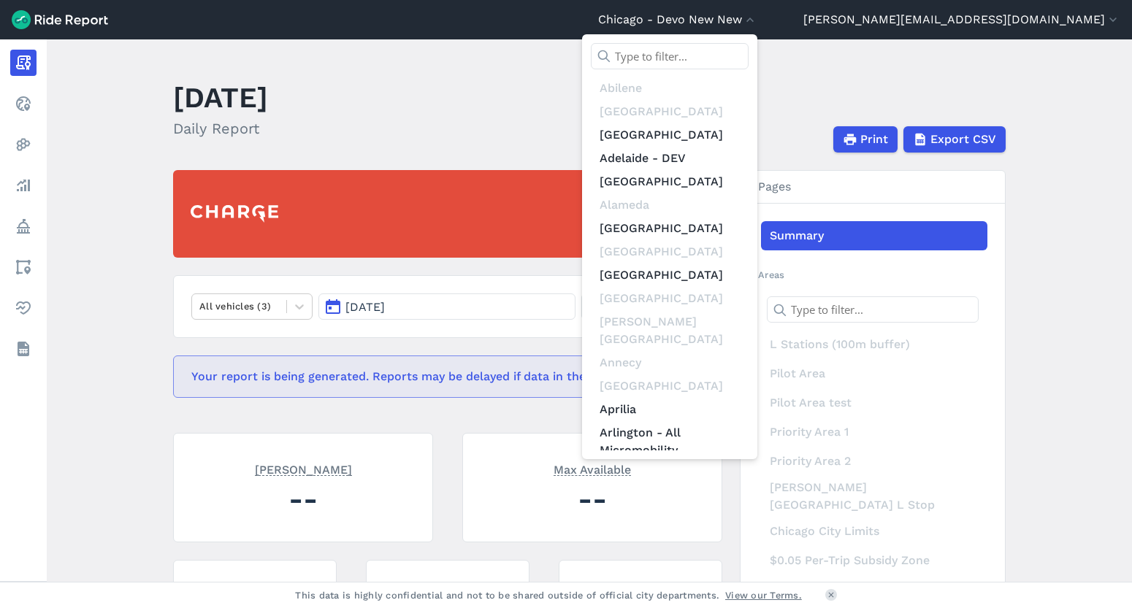
click at [749, 51] on input "text" at bounding box center [670, 56] width 158 height 26
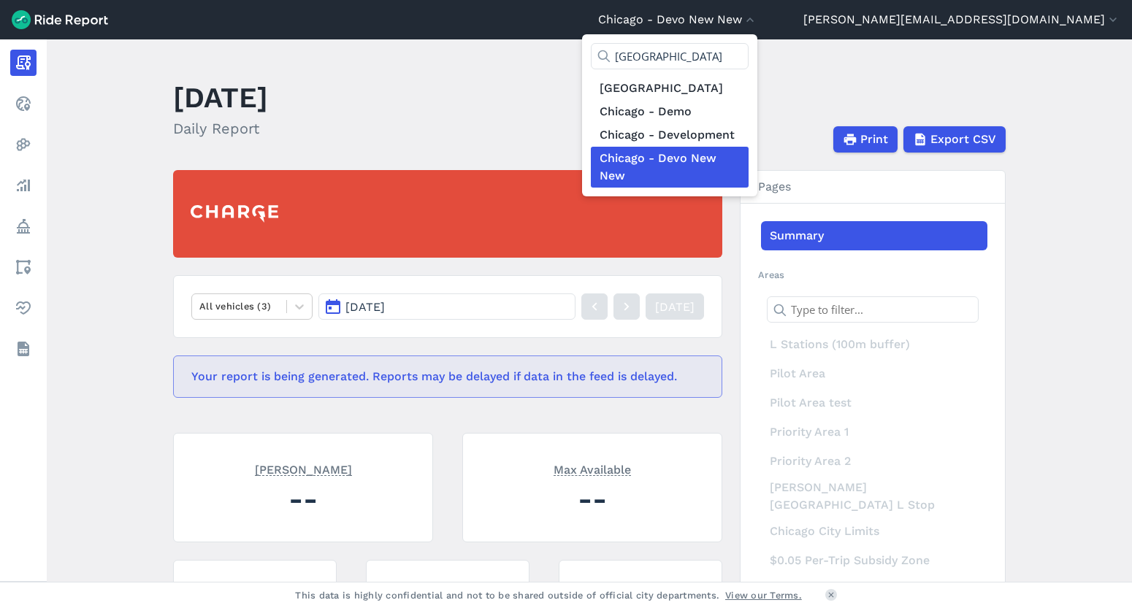
type input "[GEOGRAPHIC_DATA]"
drag, startPoint x: 711, startPoint y: 63, endPoint x: 621, endPoint y: 66, distance: 90.6
click at [708, 63] on div at bounding box center [566, 304] width 1132 height 608
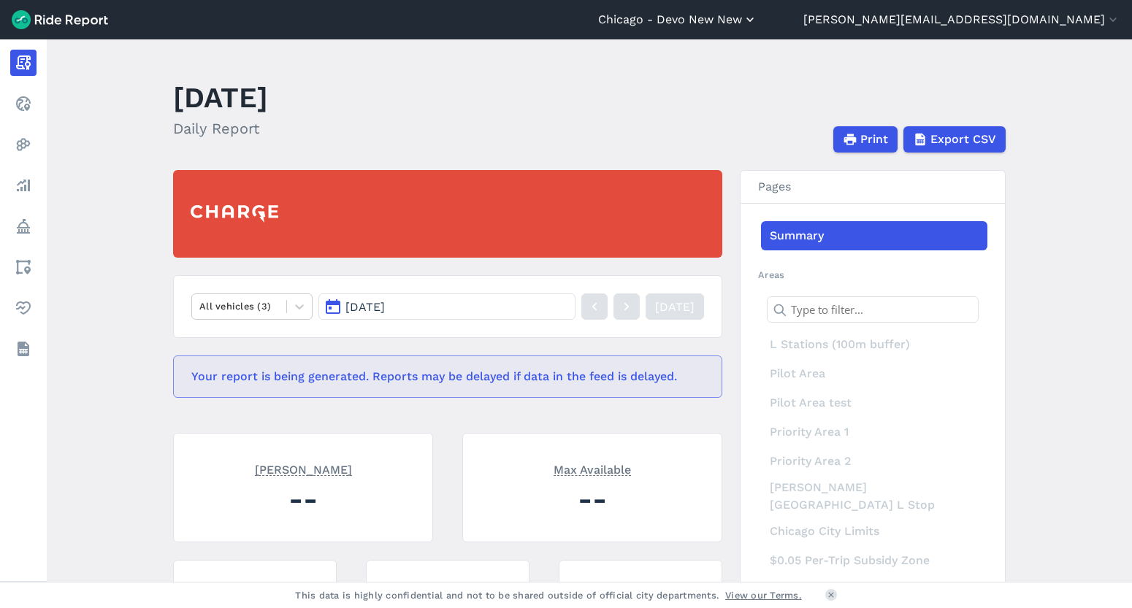
click at [757, 23] on button "Chicago - Devo New New" at bounding box center [677, 20] width 159 height 18
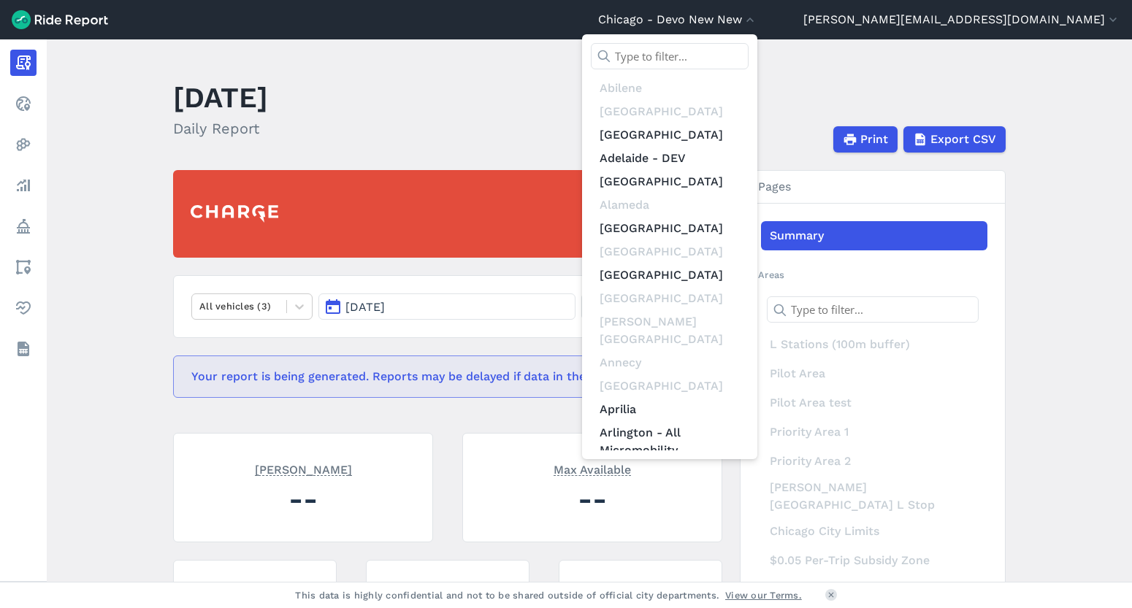
click at [749, 58] on input "text" at bounding box center [670, 56] width 158 height 26
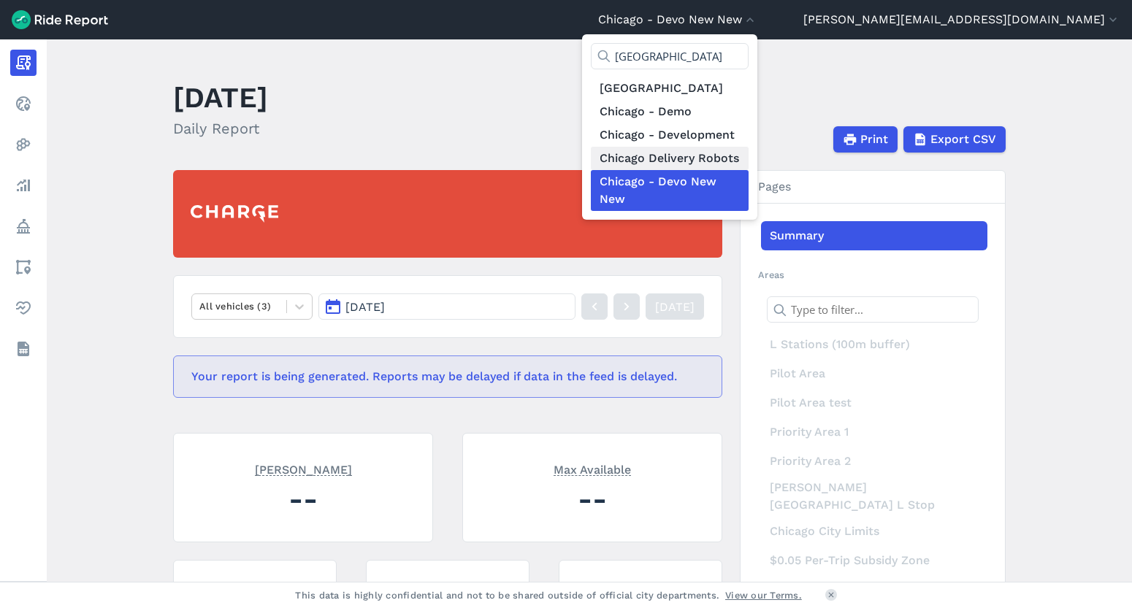
type input "[GEOGRAPHIC_DATA]"
click at [749, 163] on link "Chicago Delivery Robots" at bounding box center [670, 158] width 158 height 23
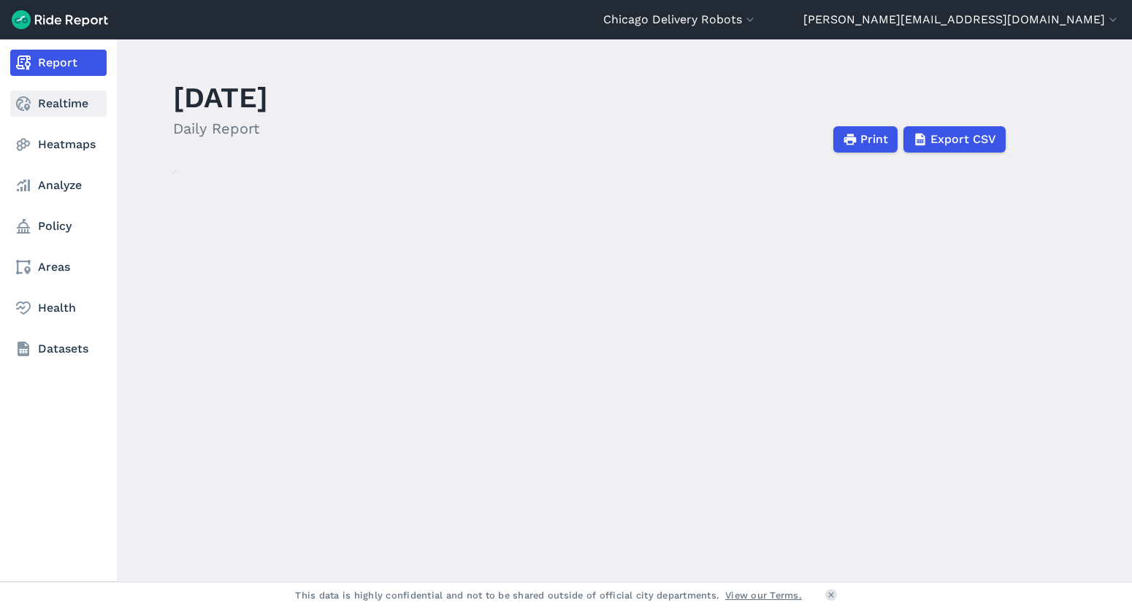
click at [43, 103] on link "Realtime" at bounding box center [58, 104] width 96 height 26
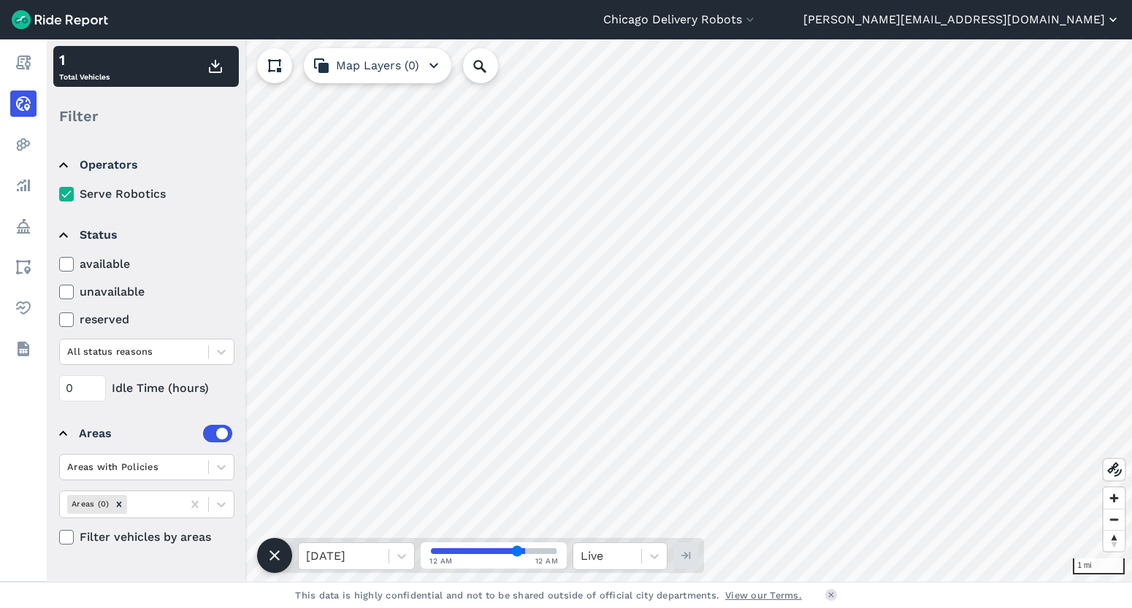
click at [1062, 18] on button "[PERSON_NAME][EMAIL_ADDRESS][DOMAIN_NAME]" at bounding box center [961, 20] width 317 height 18
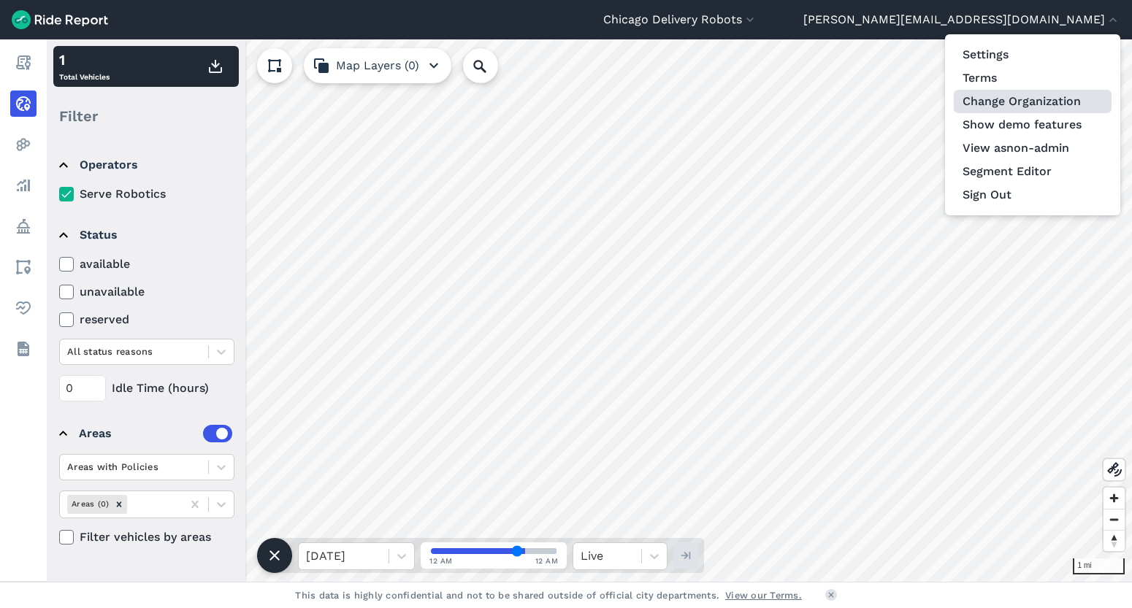
click at [1034, 99] on link "Change Organization" at bounding box center [1033, 101] width 158 height 23
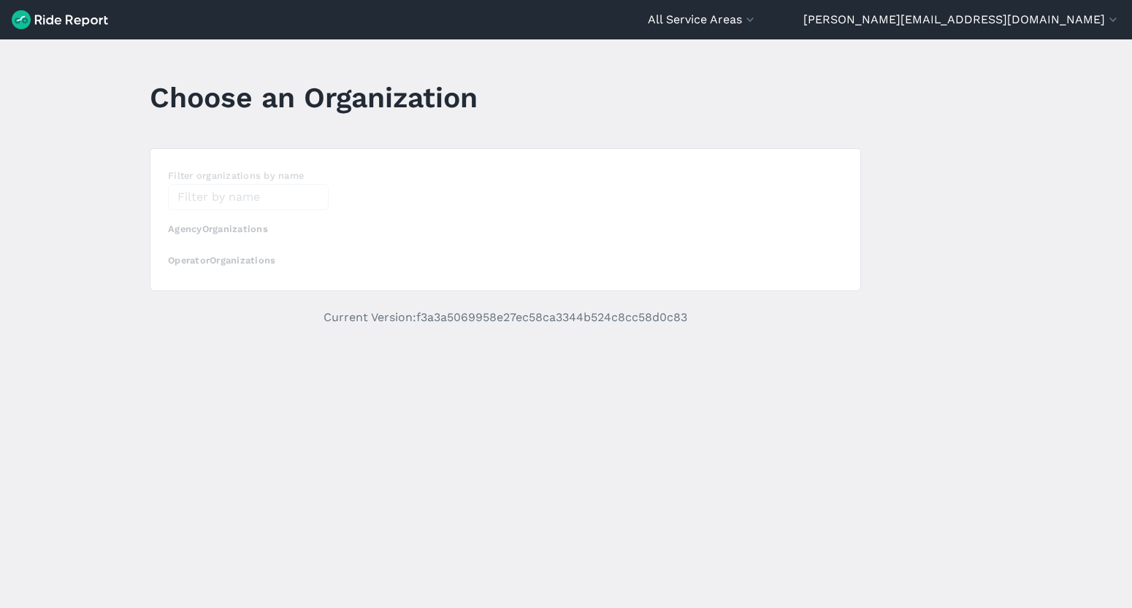
click at [255, 188] on div "loading" at bounding box center [505, 220] width 710 height 142
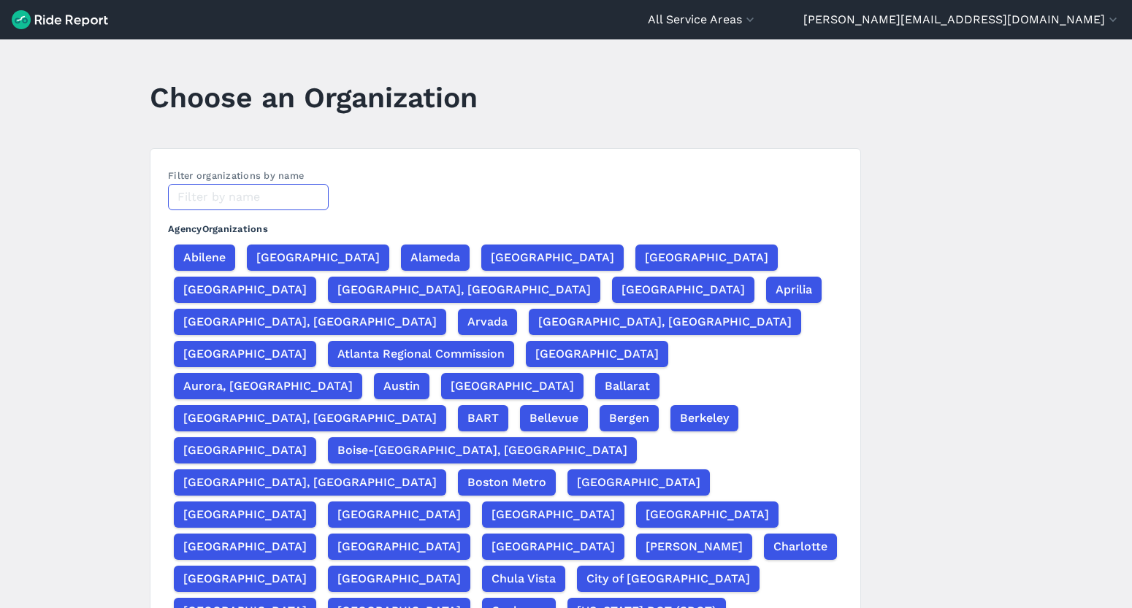
click at [237, 196] on input "text" at bounding box center [248, 197] width 161 height 26
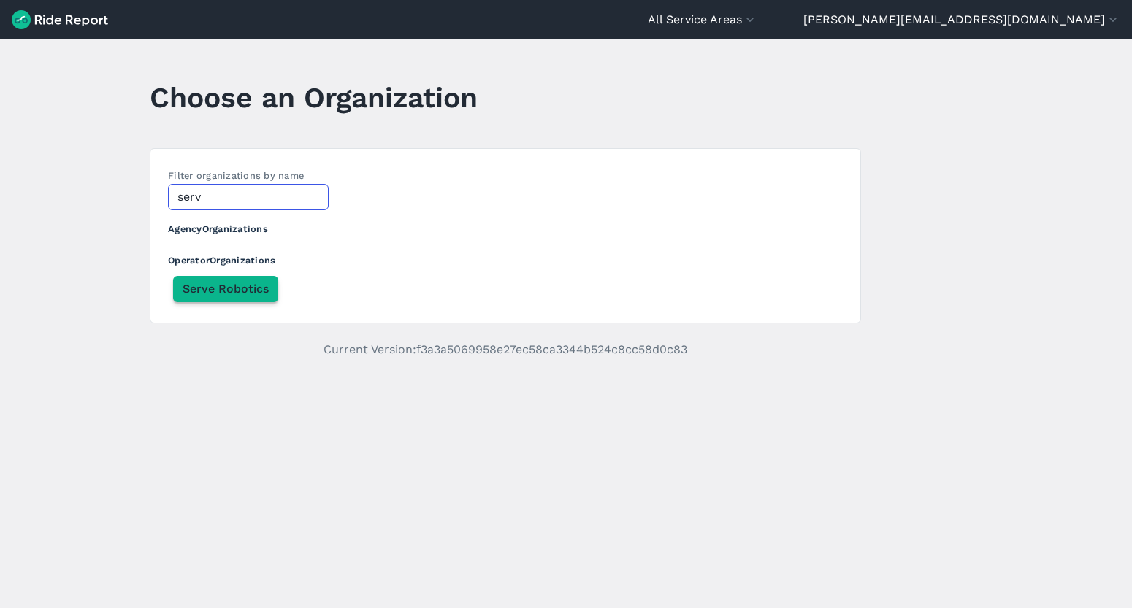
type input "serv"
click at [212, 293] on span "Serve Robotics" at bounding box center [226, 289] width 86 height 18
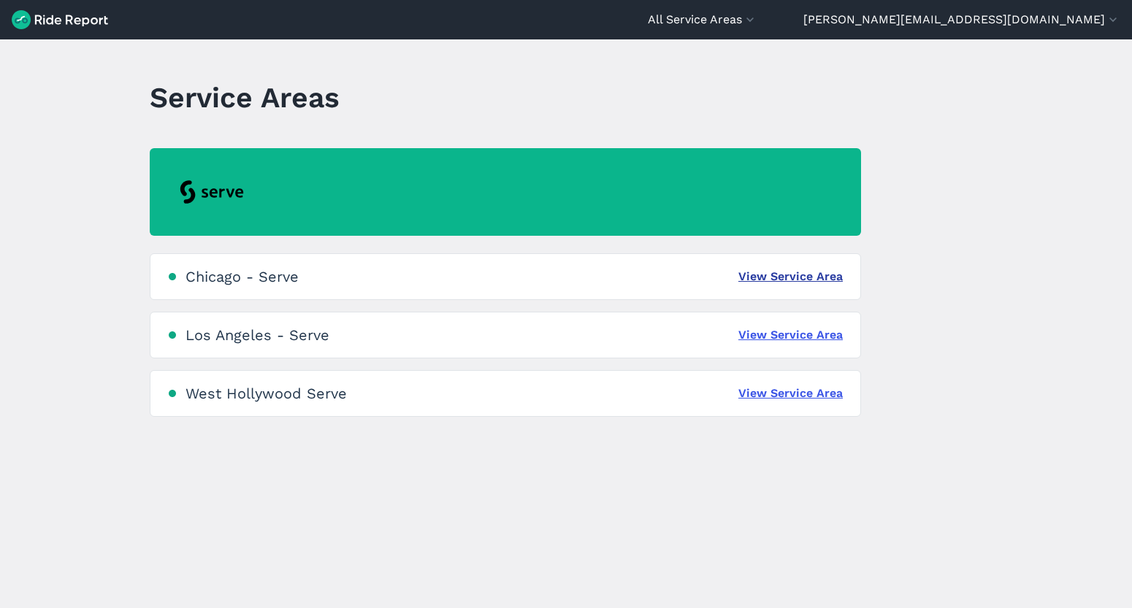
click at [758, 276] on link "View Service Area" at bounding box center [790, 277] width 104 height 18
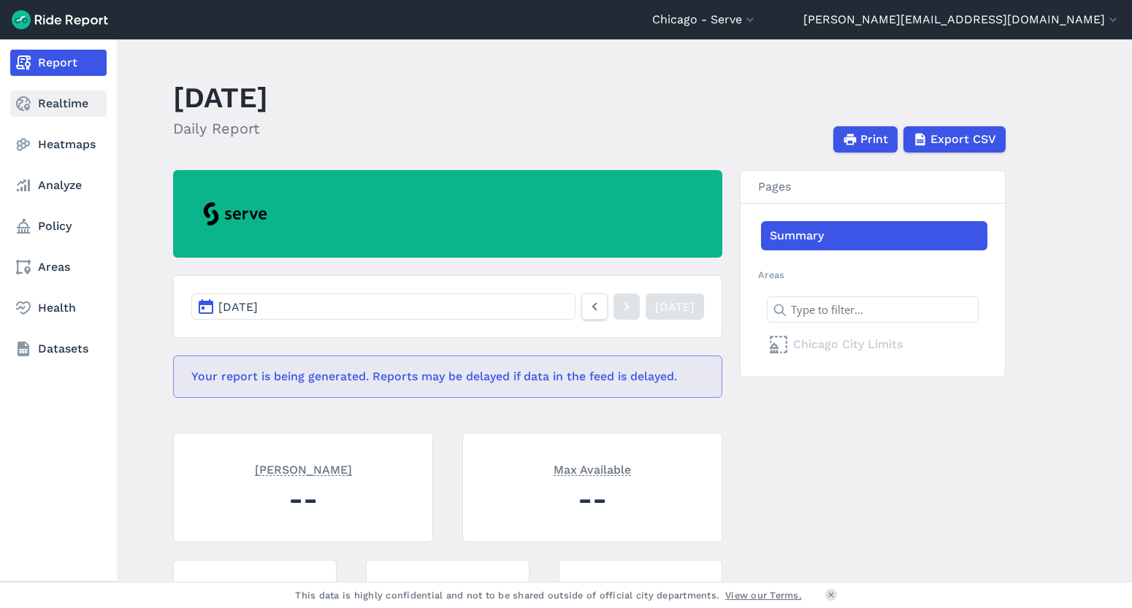
click at [49, 103] on link "Realtime" at bounding box center [58, 104] width 96 height 26
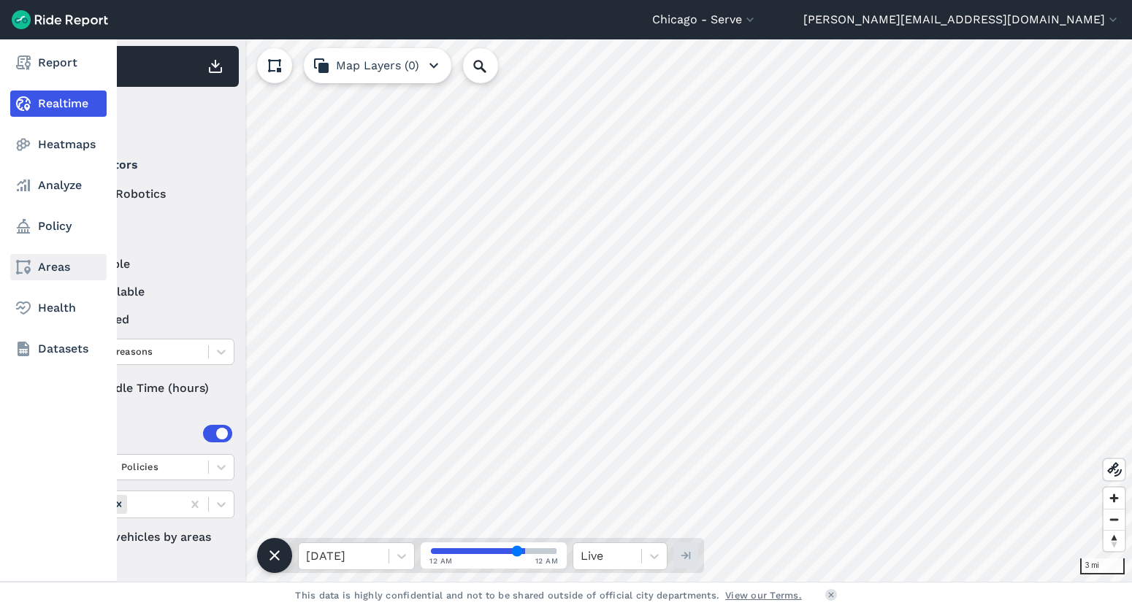
click at [61, 264] on link "Areas" at bounding box center [58, 267] width 96 height 26
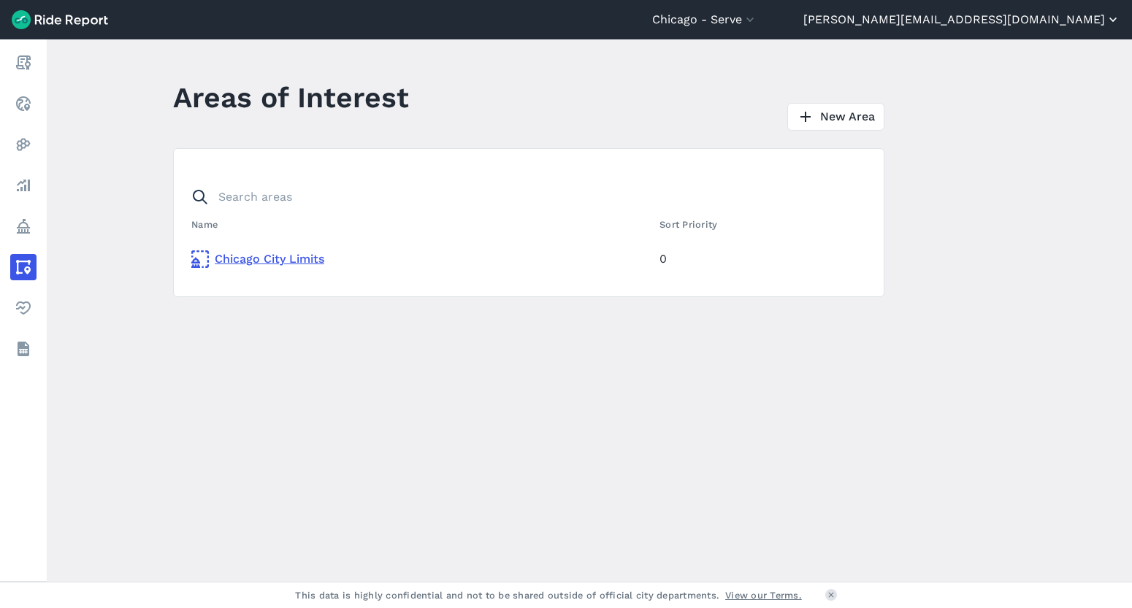
click at [1038, 19] on button "[PERSON_NAME][EMAIL_ADDRESS][DOMAIN_NAME]" at bounding box center [961, 20] width 317 height 18
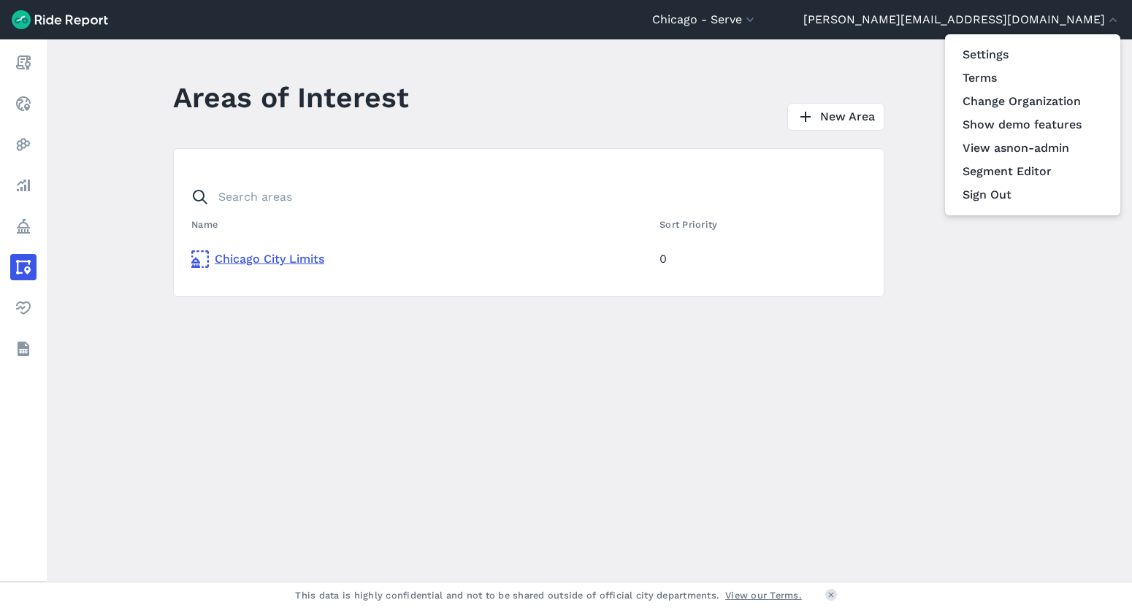
drag, startPoint x: 1037, startPoint y: 21, endPoint x: 1034, endPoint y: 39, distance: 17.8
click at [1037, 22] on div at bounding box center [566, 304] width 1132 height 608
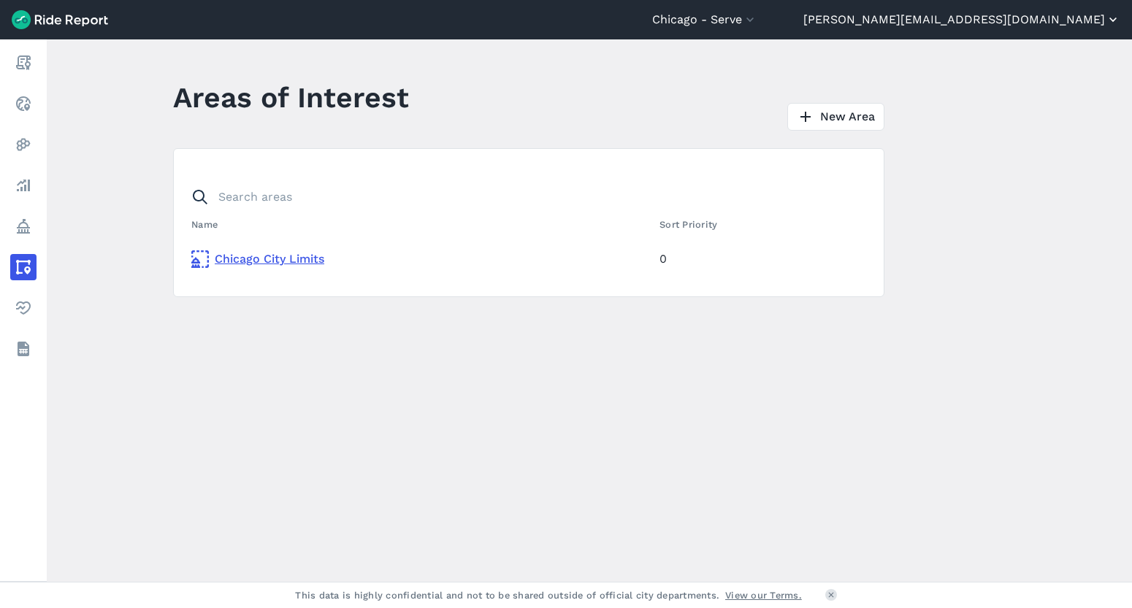
click at [1036, 26] on button "[PERSON_NAME][EMAIL_ADDRESS][DOMAIN_NAME]" at bounding box center [961, 20] width 317 height 18
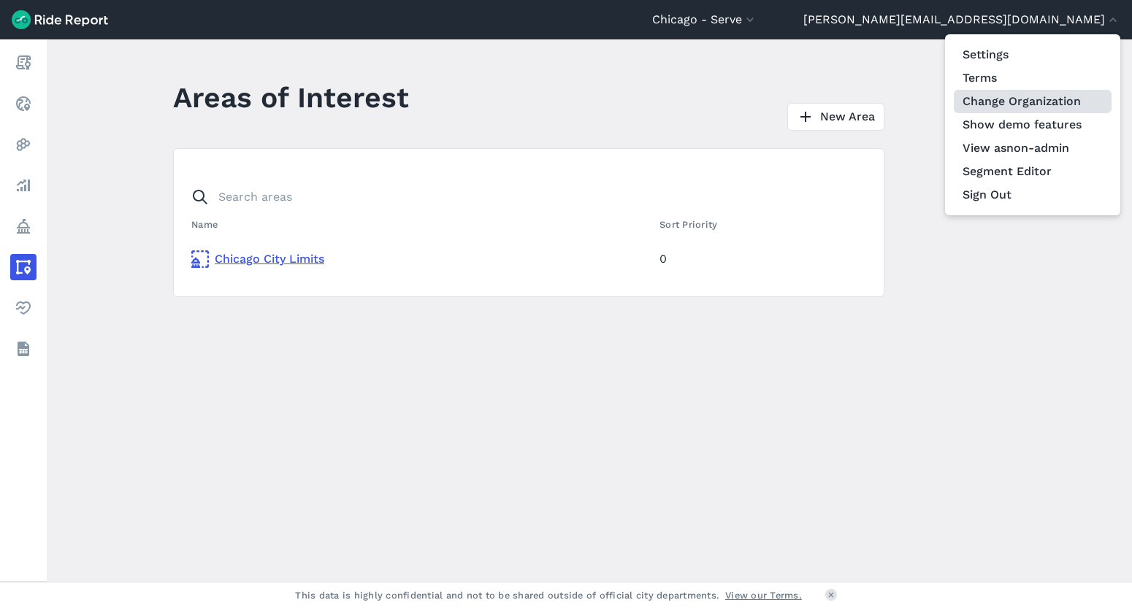
click at [1030, 101] on link "Change Organization" at bounding box center [1033, 101] width 158 height 23
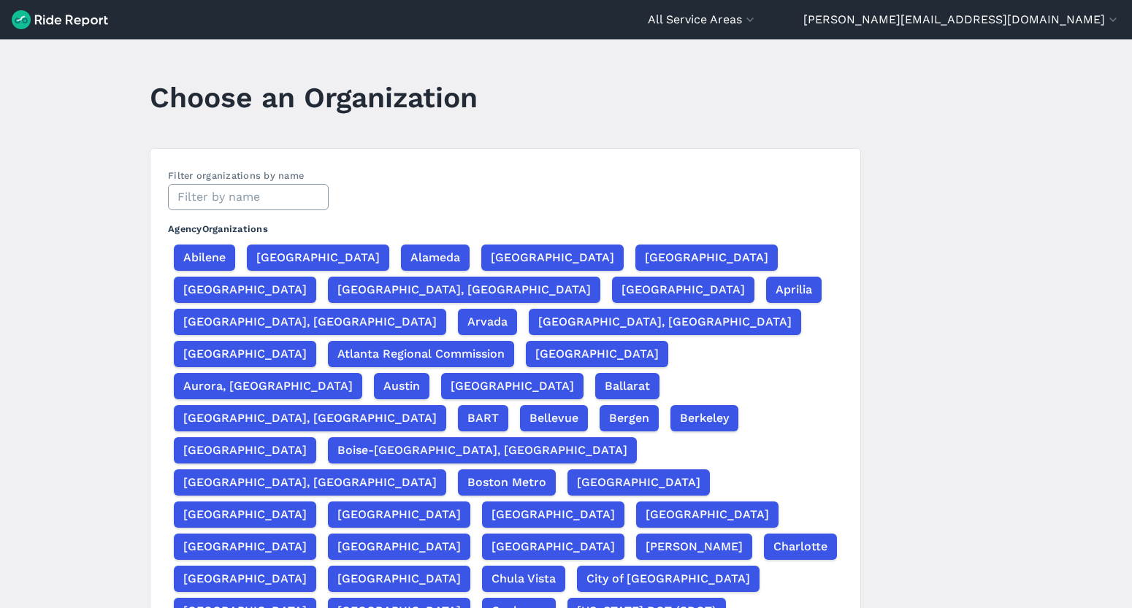
click at [199, 188] on input "text" at bounding box center [248, 197] width 161 height 26
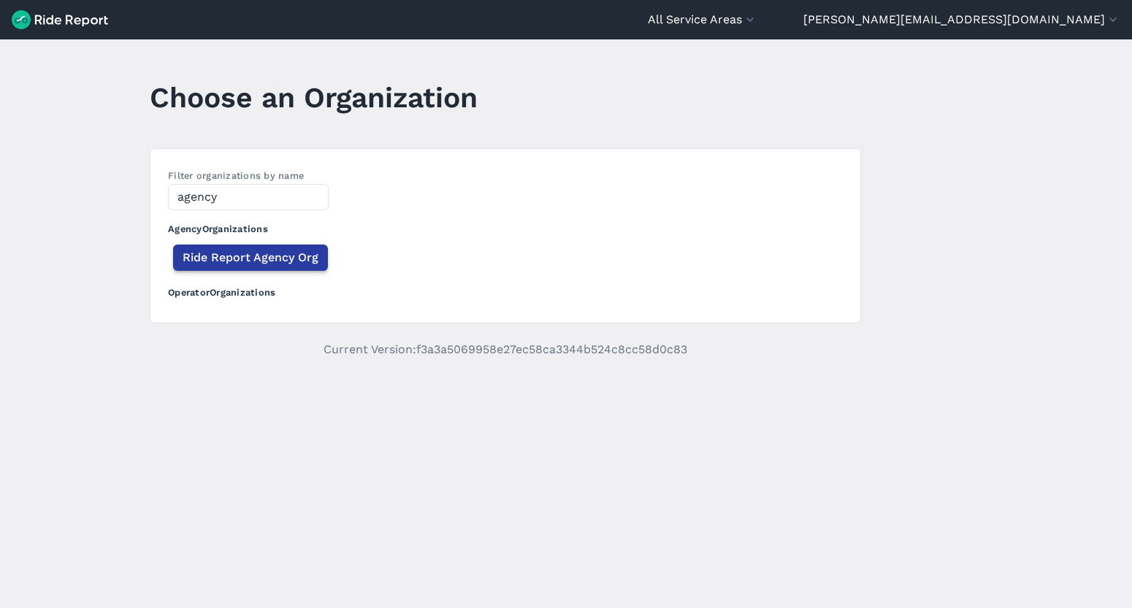
type input "agency"
drag, startPoint x: 209, startPoint y: 253, endPoint x: 626, endPoint y: 95, distance: 446.1
click at [209, 253] on span "Ride Report Agency Org" at bounding box center [251, 258] width 136 height 18
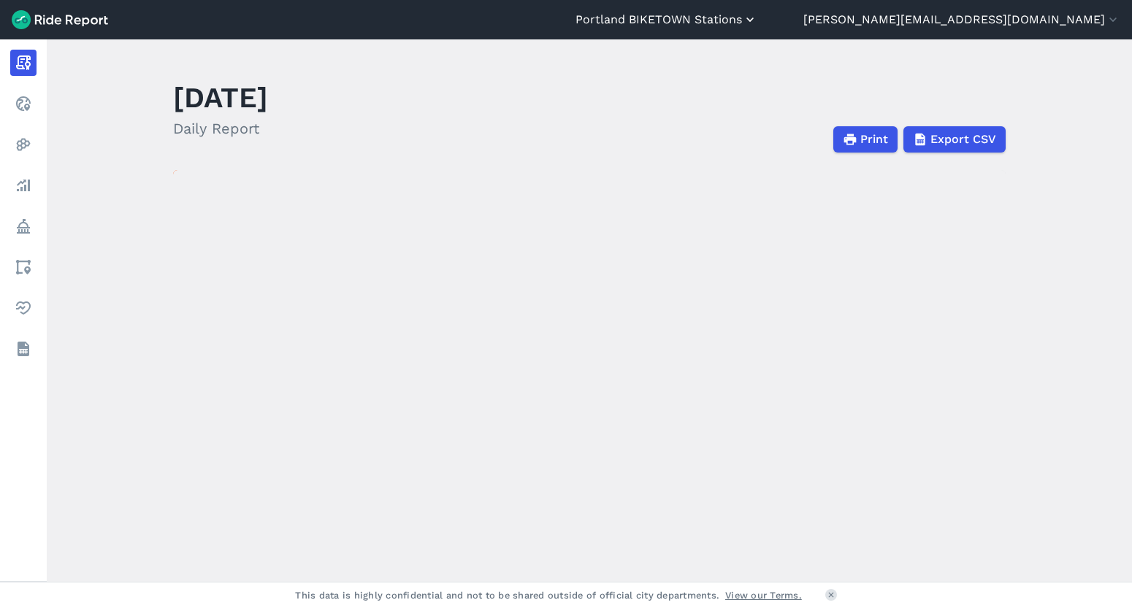
click at [757, 20] on button "Portland BIKETOWN Stations" at bounding box center [667, 20] width 182 height 18
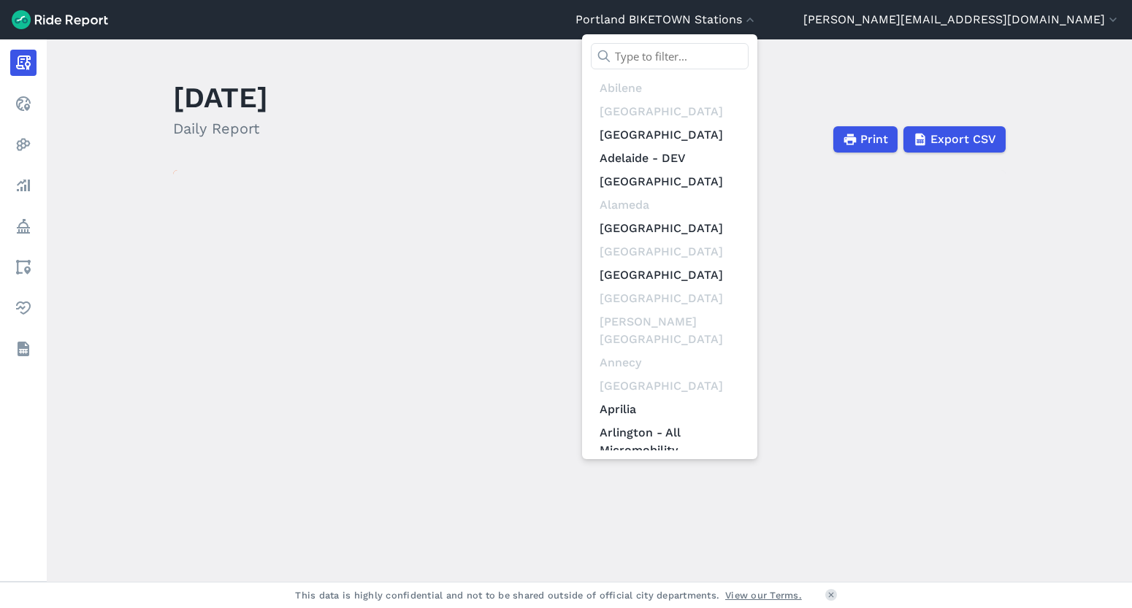
click at [749, 53] on input "text" at bounding box center [670, 56] width 158 height 26
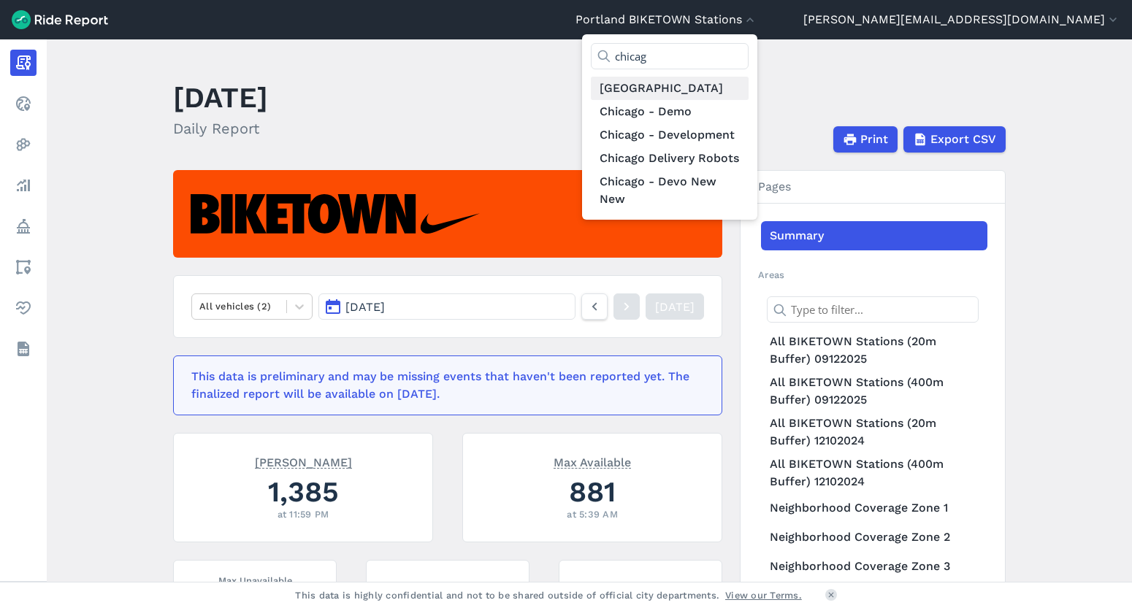
type input "chicag"
click at [749, 86] on link "[GEOGRAPHIC_DATA]" at bounding box center [670, 88] width 158 height 23
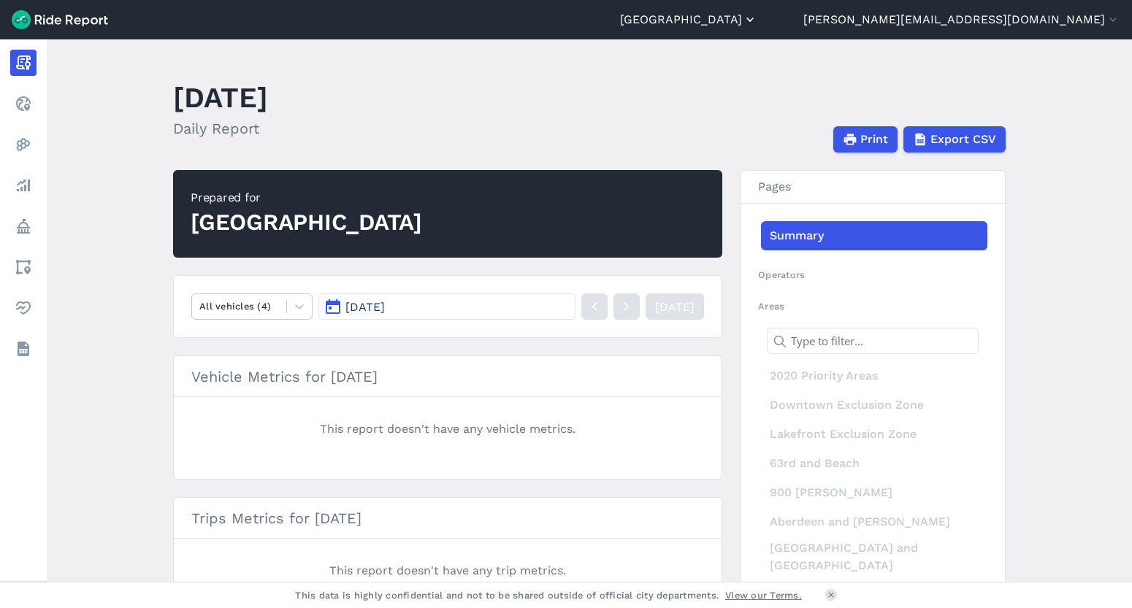
click at [757, 21] on button "[GEOGRAPHIC_DATA]" at bounding box center [688, 20] width 137 height 18
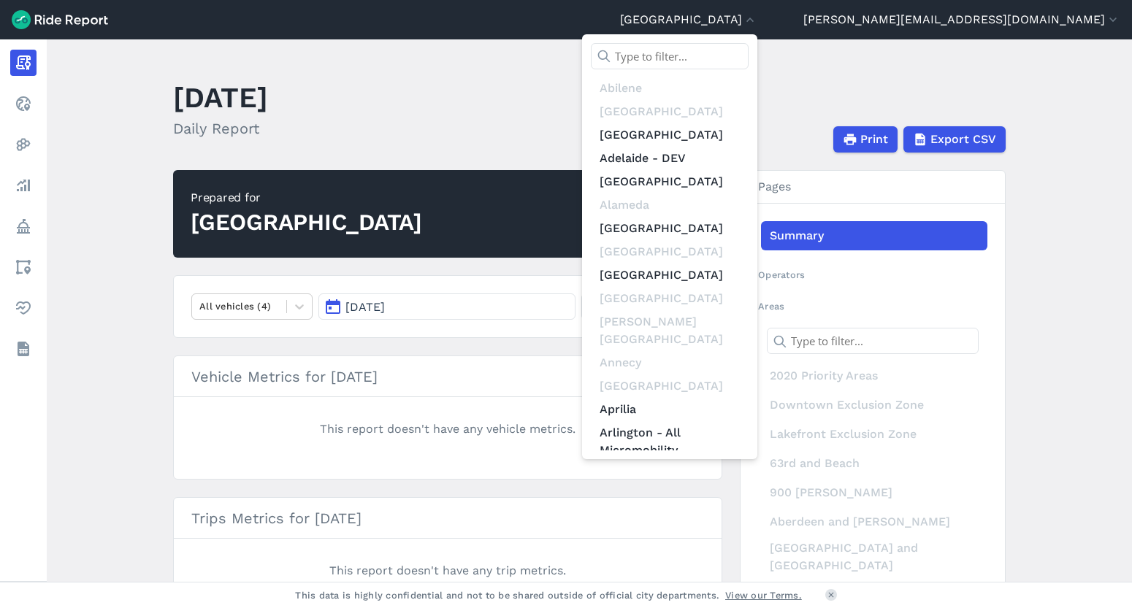
click at [749, 53] on input "text" at bounding box center [670, 56] width 158 height 26
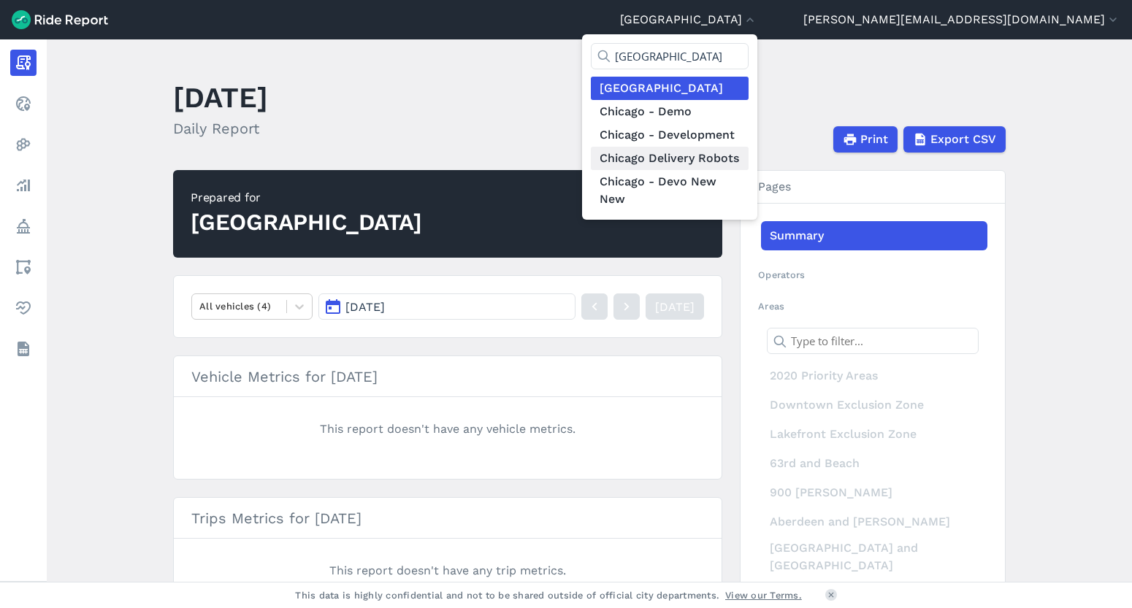
type input "[GEOGRAPHIC_DATA]"
click at [749, 156] on link "Chicago Delivery Robots" at bounding box center [670, 158] width 158 height 23
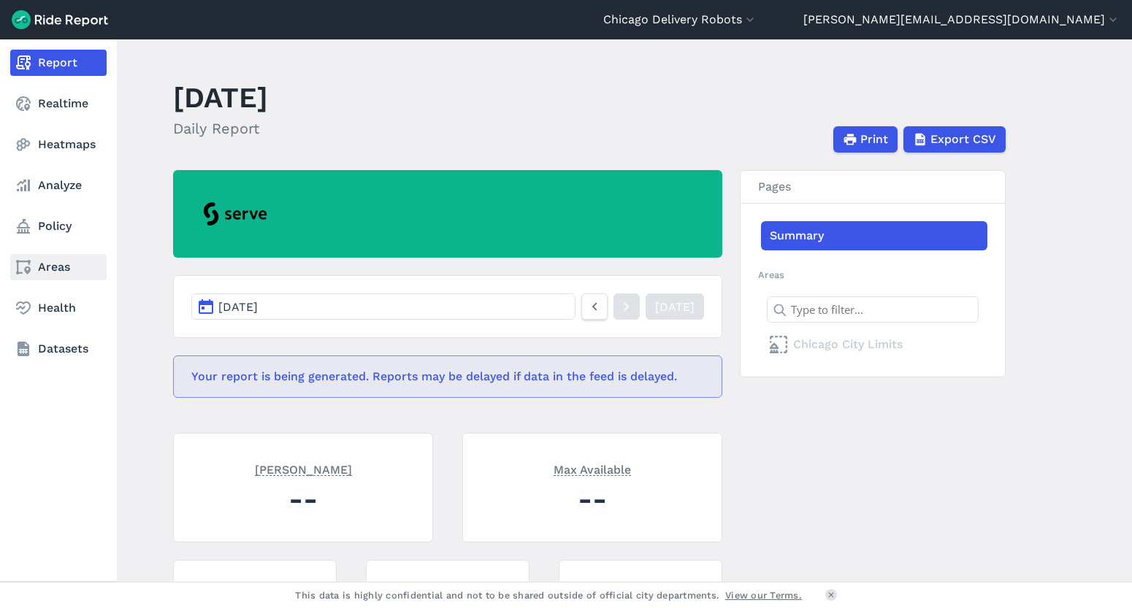
click at [41, 269] on link "Areas" at bounding box center [58, 267] width 96 height 26
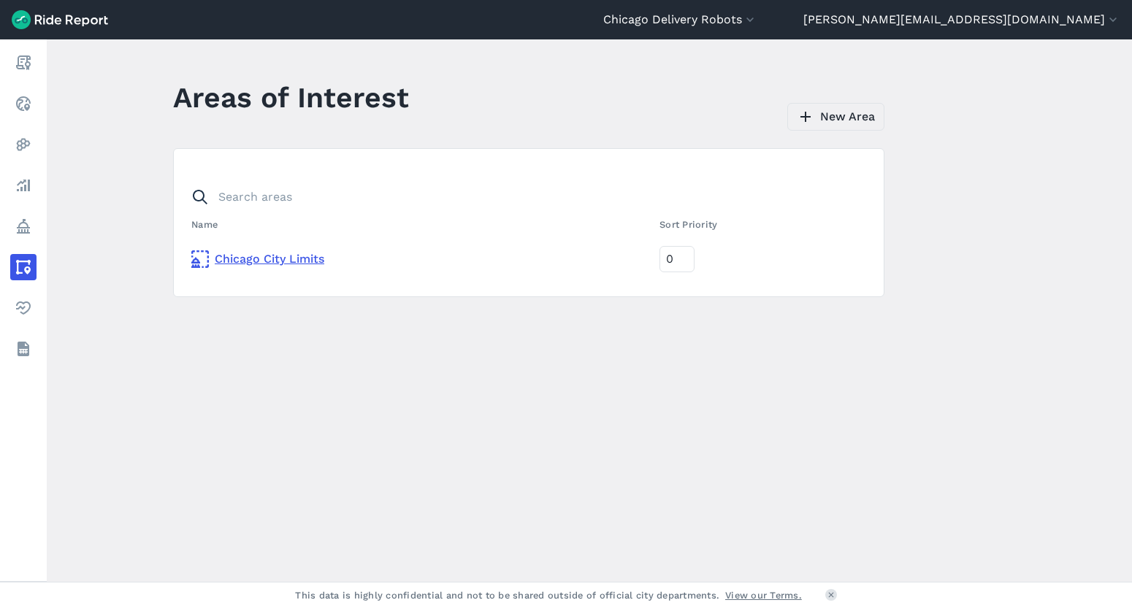
click at [828, 112] on link "New Area" at bounding box center [835, 117] width 97 height 28
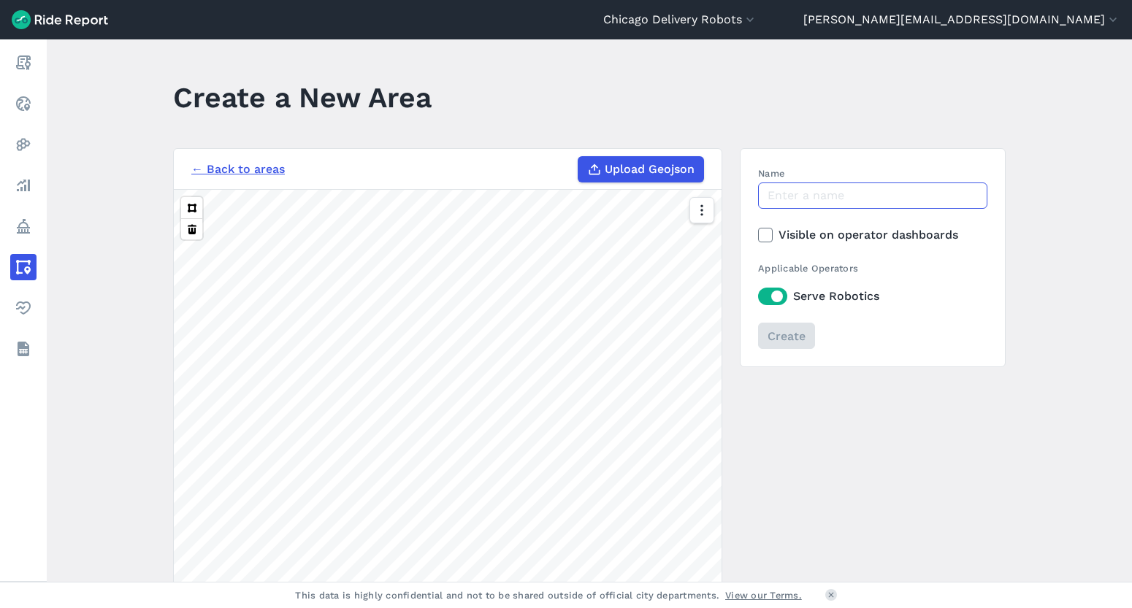
click at [803, 192] on input "Name" at bounding box center [872, 196] width 229 height 26
type input "Serve Operating Area"
click at [631, 170] on span "Upload Geojson" at bounding box center [650, 170] width 90 height 18
click at [578, 157] on input "Upload Geojson" at bounding box center [578, 156] width 1 height 1
type input "C:\fakepath\Serve Chicago Operating Area.geojson"
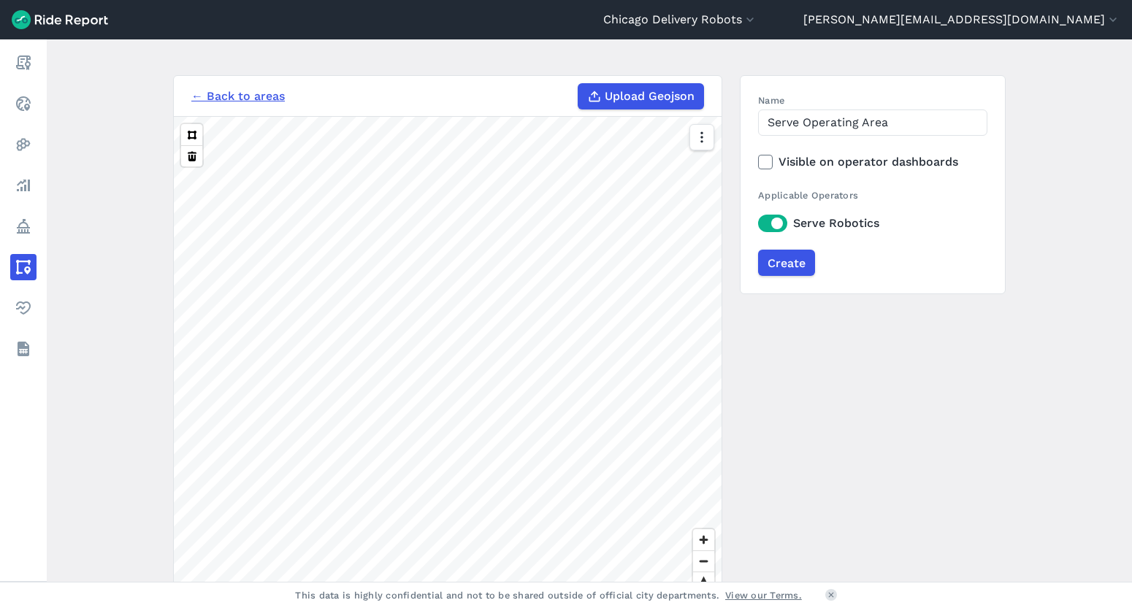
scroll to position [66, 0]
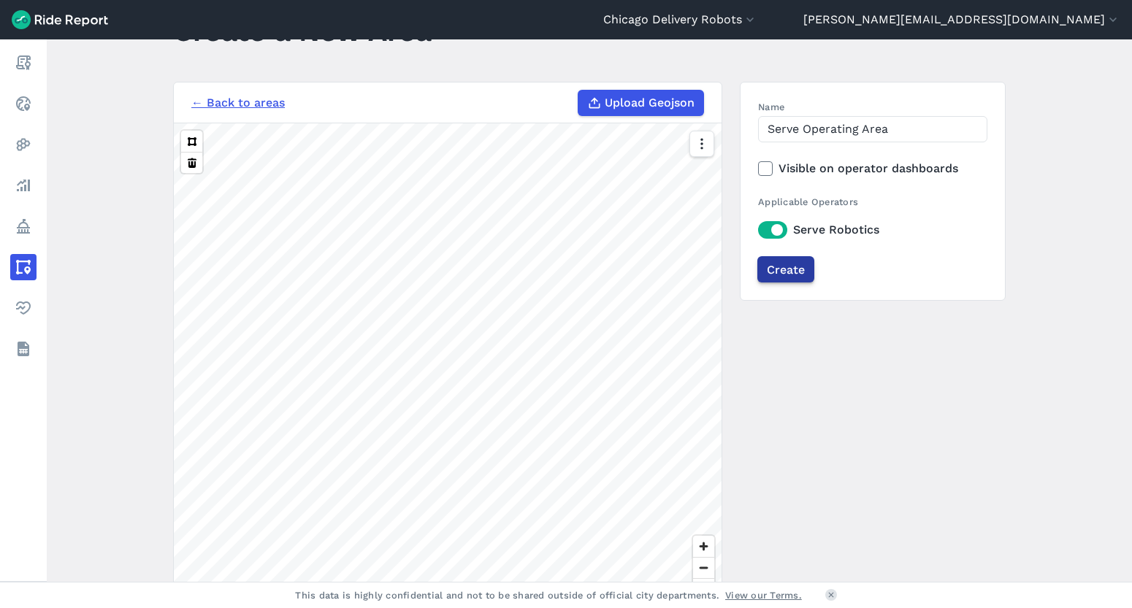
click at [785, 268] on input "Create" at bounding box center [785, 269] width 57 height 26
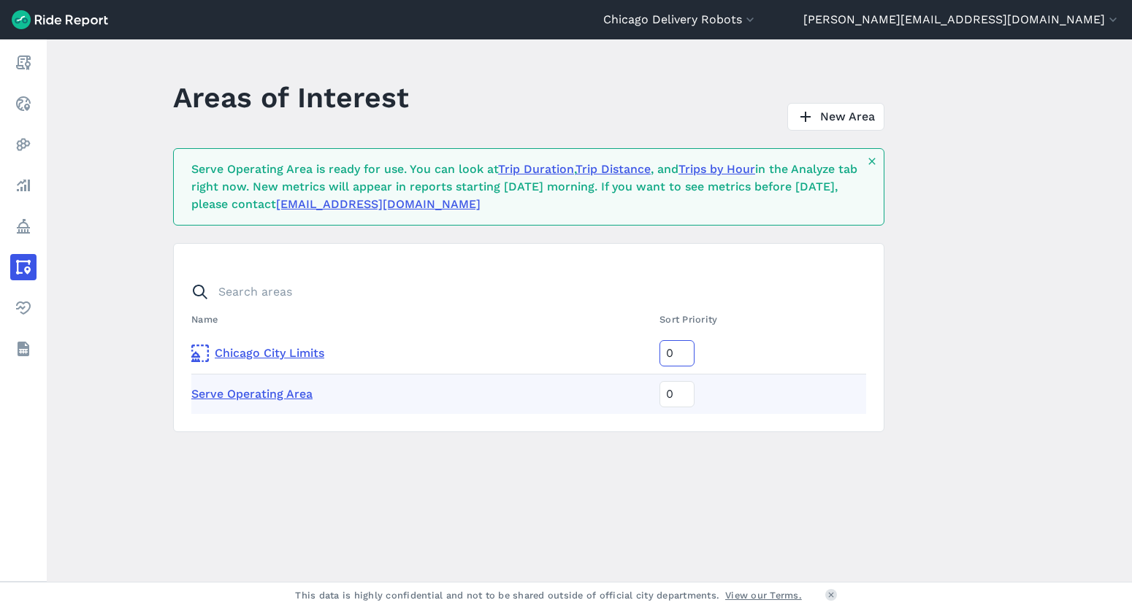
type input "-1"
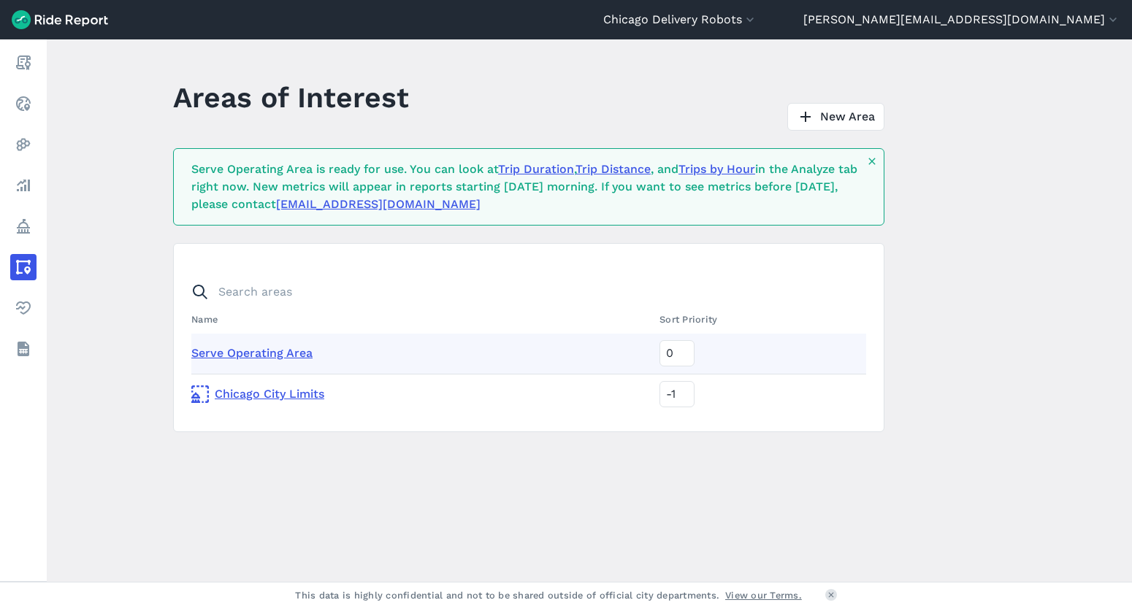
click at [123, 155] on main "Areas of Interest New Area Serve Operating Area is ready for use. You can look …" at bounding box center [589, 310] width 1085 height 543
